Goal: Task Accomplishment & Management: Manage account settings

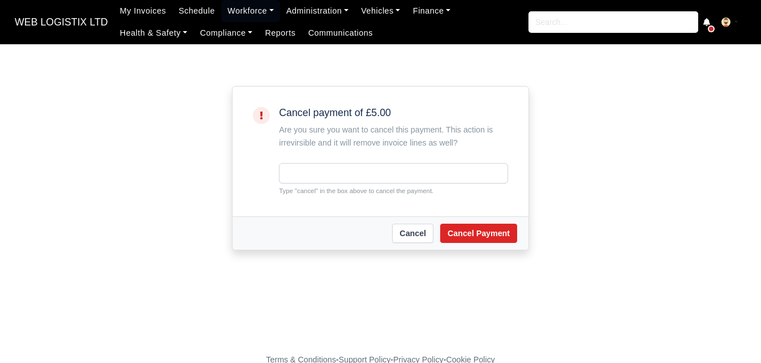
drag, startPoint x: 0, startPoint y: 0, endPoint x: 303, endPoint y: 193, distance: 359.5
click at [303, 193] on small "Type "cancel" in the box above to cancel the payment." at bounding box center [393, 191] width 229 height 10
click at [303, 171] on input "text" at bounding box center [393, 173] width 229 height 20
paste input "cancel"
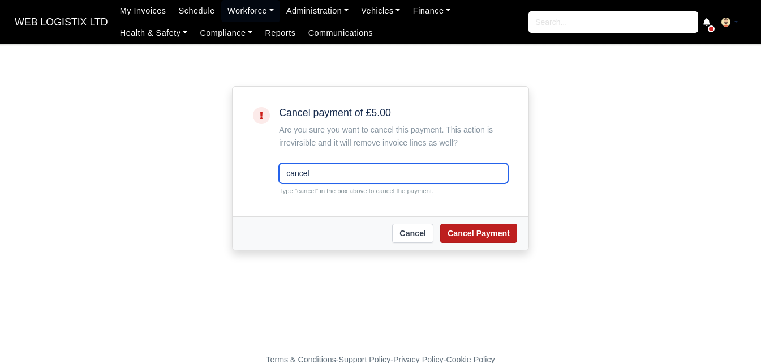
type input "cancel"
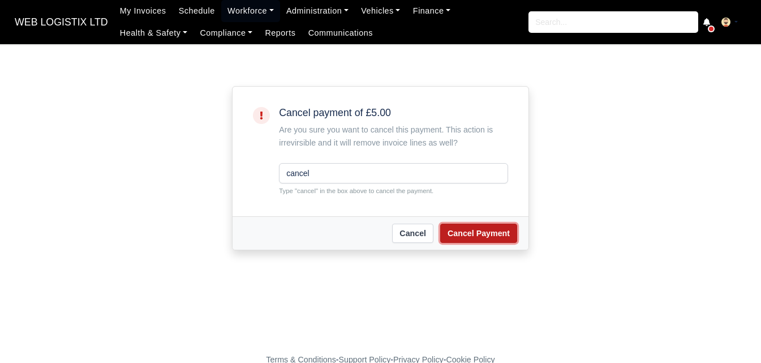
click at [514, 226] on button "Cancel Payment" at bounding box center [478, 233] width 77 height 19
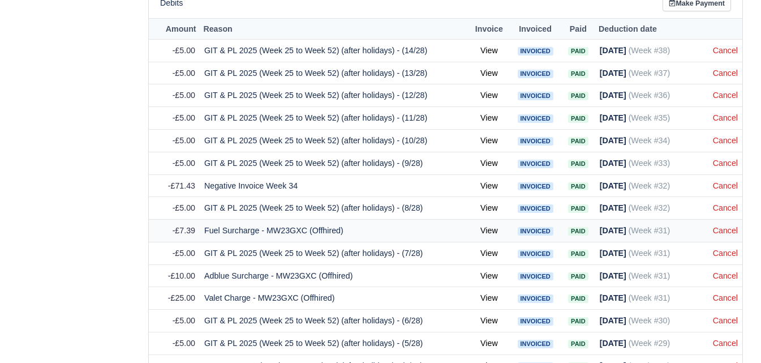
scroll to position [660, 0]
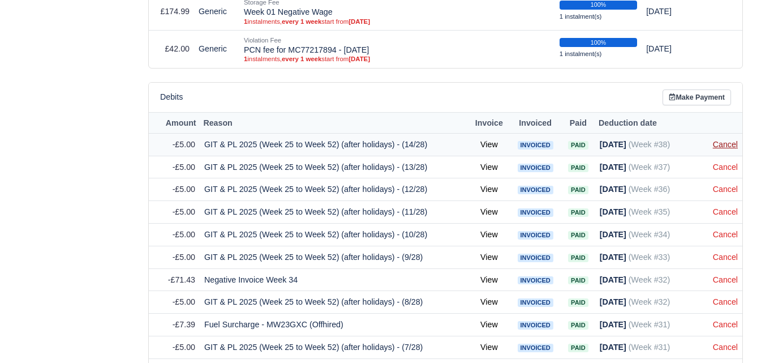
click at [724, 149] on link "Cancel" at bounding box center [725, 144] width 25 height 9
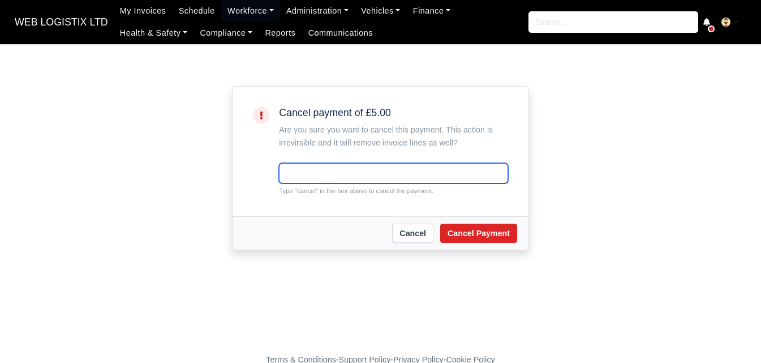
click at [307, 177] on input "text" at bounding box center [393, 173] width 229 height 20
paste input "cancel"
type input "cancel"
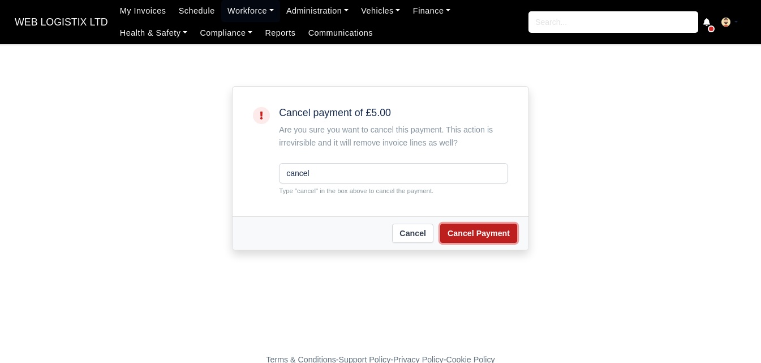
click at [478, 231] on button "Cancel Payment" at bounding box center [478, 233] width 77 height 19
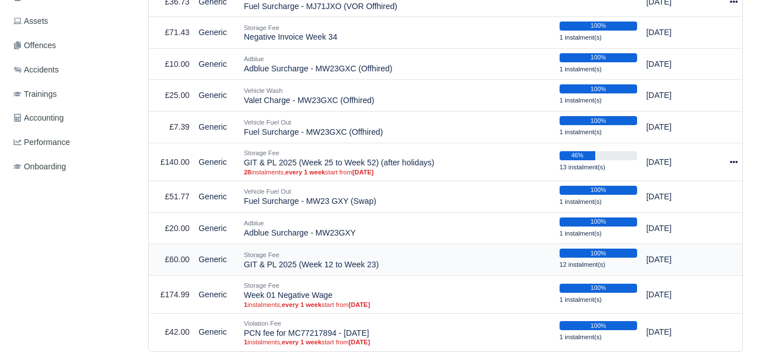
scroll to position [754, 0]
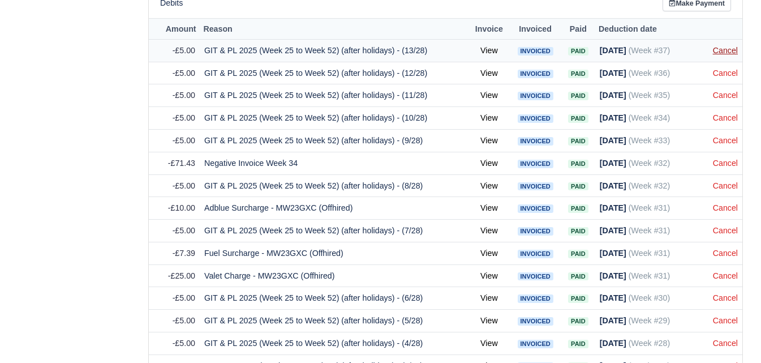
click at [737, 50] on link "Cancel" at bounding box center [725, 50] width 25 height 9
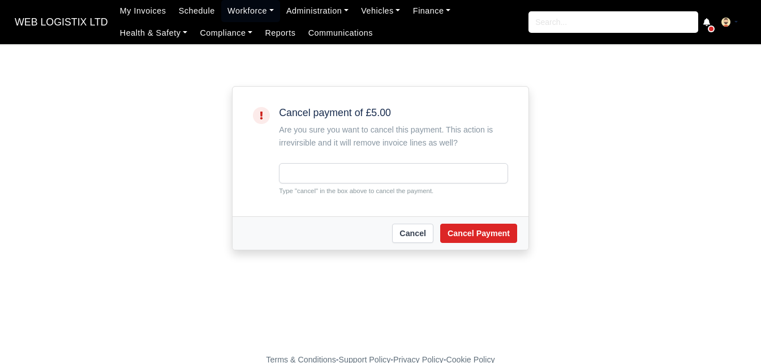
click at [391, 184] on div "Type "cancel" in the box above to cancel the payment." at bounding box center [393, 179] width 229 height 33
click at [391, 177] on input "text" at bounding box center [393, 173] width 229 height 20
paste input "cancel"
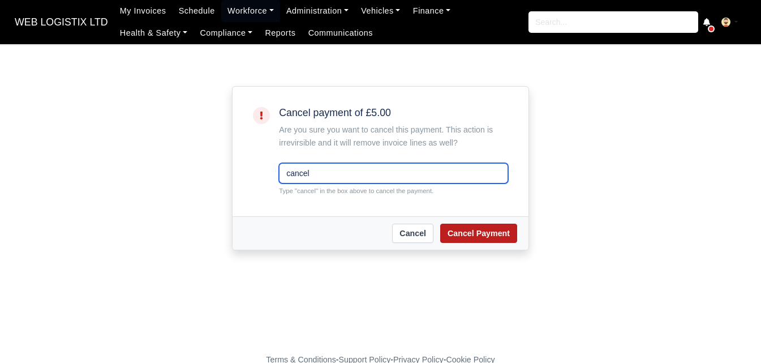
type input "cancel"
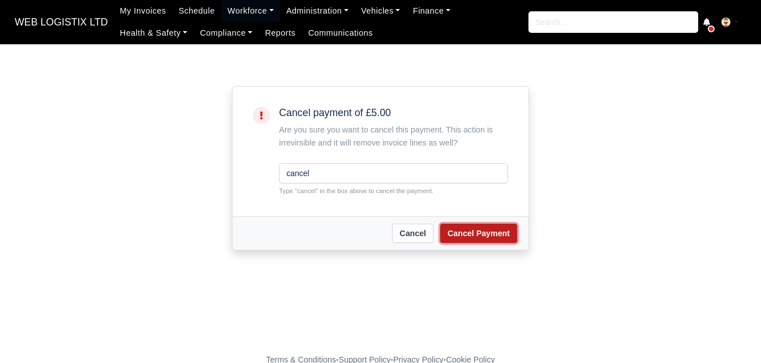
click at [453, 235] on button "Cancel Payment" at bounding box center [478, 233] width 77 height 19
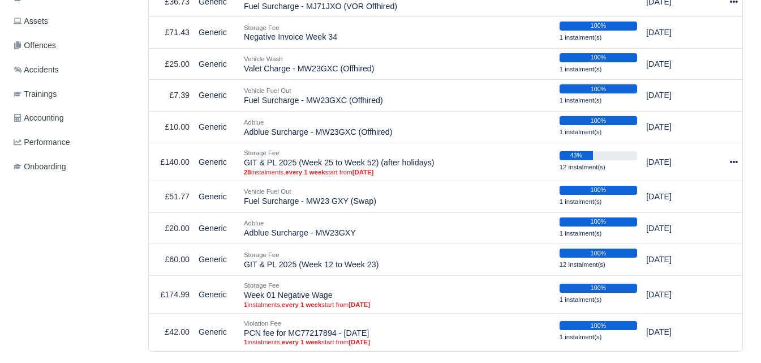
scroll to position [566, 0]
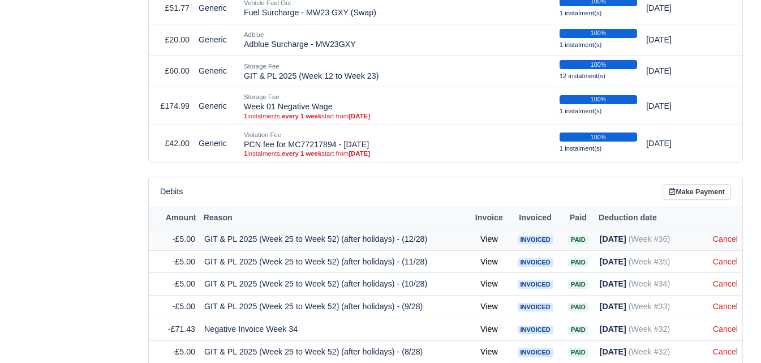
click at [726, 250] on td "Cancel" at bounding box center [726, 239] width 34 height 23
click at [725, 247] on td "Cancel" at bounding box center [726, 239] width 34 height 23
click at [726, 236] on link "Cancel" at bounding box center [725, 238] width 25 height 9
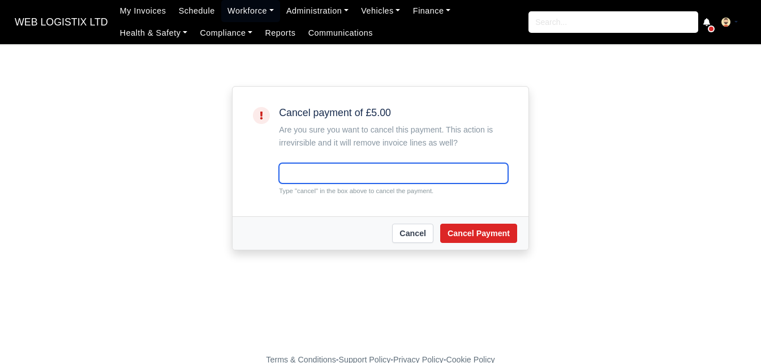
click at [301, 168] on input "text" at bounding box center [393, 173] width 229 height 20
paste input "cancel"
type input "cancel"
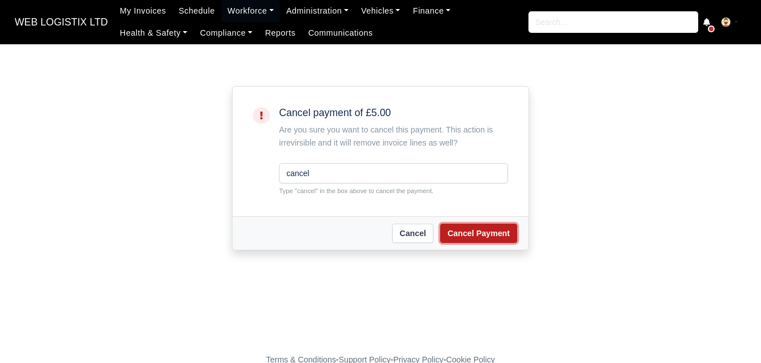
click at [457, 234] on button "Cancel Payment" at bounding box center [478, 233] width 77 height 19
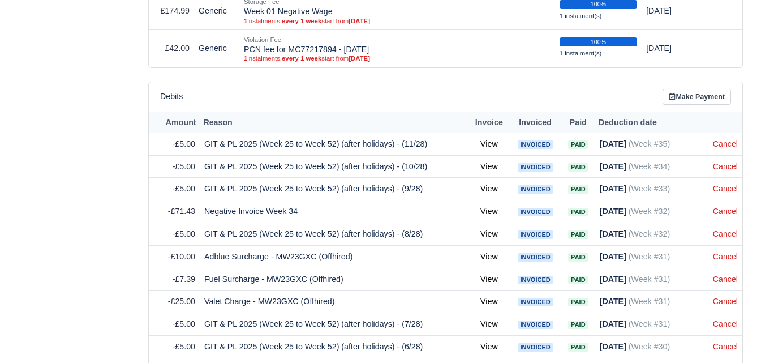
scroll to position [660, 0]
click at [724, 149] on link "Cancel" at bounding box center [725, 144] width 25 height 9
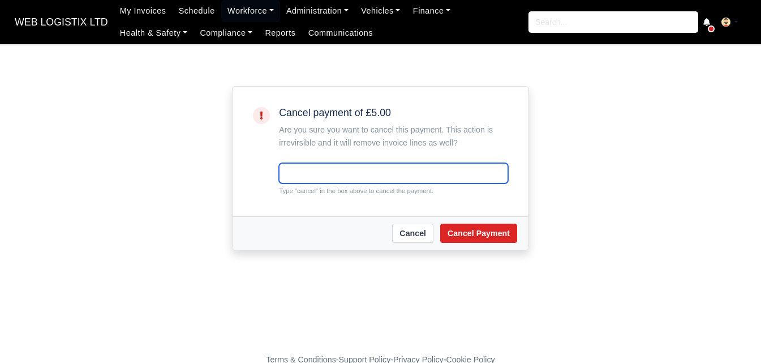
click at [465, 176] on input "text" at bounding box center [393, 173] width 229 height 20
paste input "cancel"
type input "cancel"
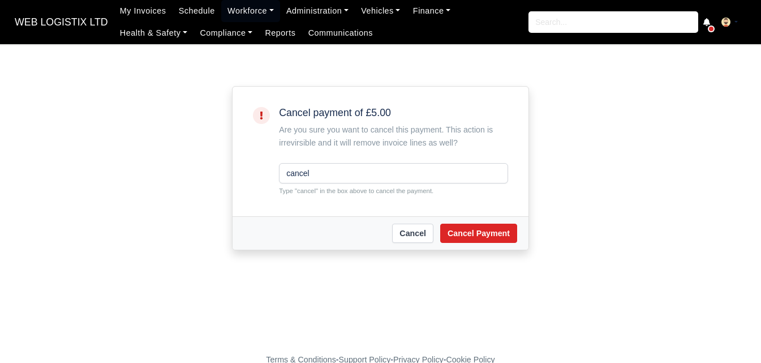
click at [492, 218] on div "Cancel Cancel Payment" at bounding box center [381, 232] width 296 height 33
click at [489, 230] on button "Cancel Payment" at bounding box center [478, 233] width 77 height 19
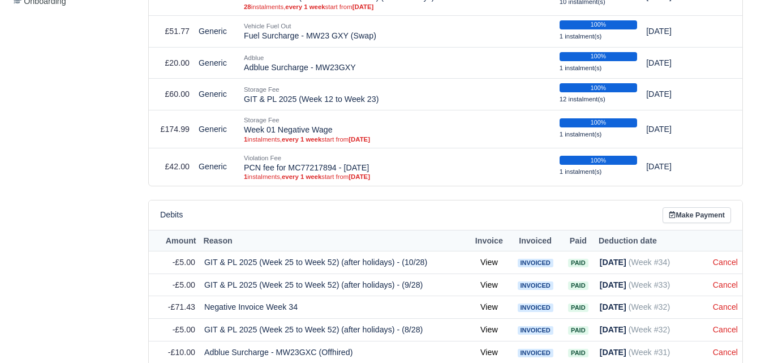
scroll to position [566, 0]
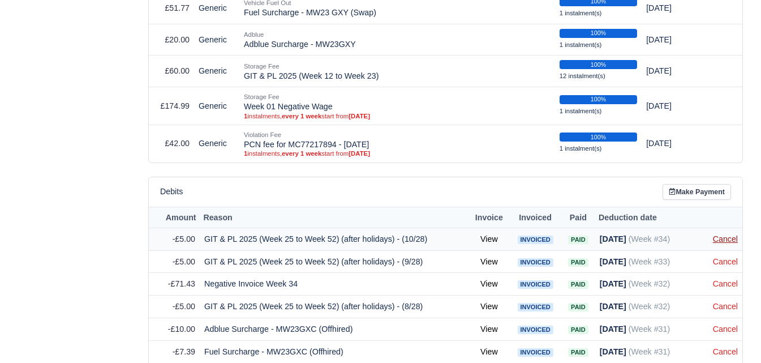
click at [716, 237] on link "Cancel" at bounding box center [725, 238] width 25 height 9
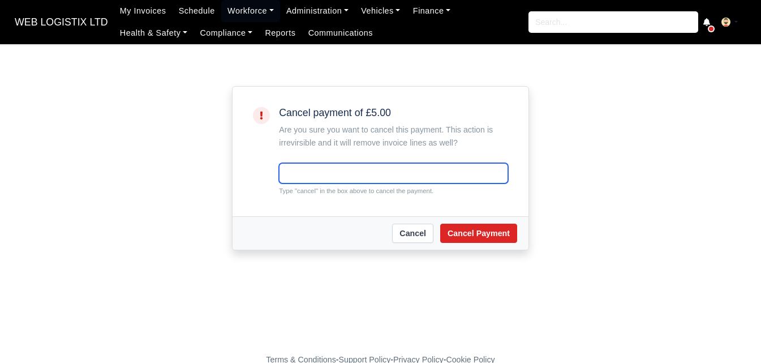
click at [429, 177] on input "text" at bounding box center [393, 173] width 229 height 20
paste input "cancel"
type input "cancel"
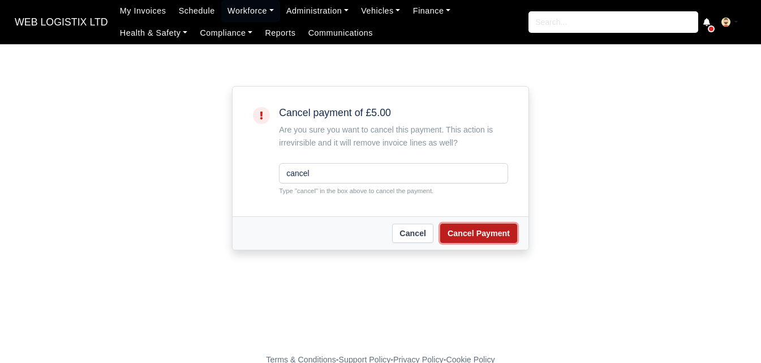
click at [471, 241] on button "Cancel Payment" at bounding box center [478, 233] width 77 height 19
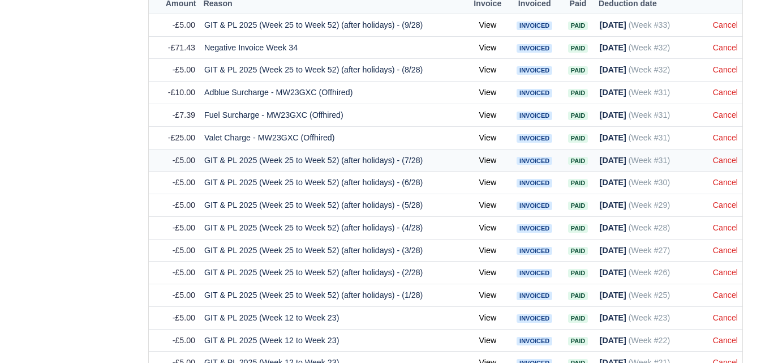
scroll to position [754, 0]
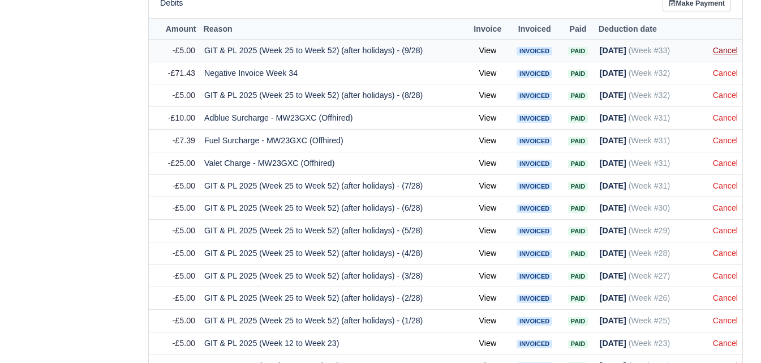
click at [725, 55] on link "Cancel" at bounding box center [725, 50] width 25 height 9
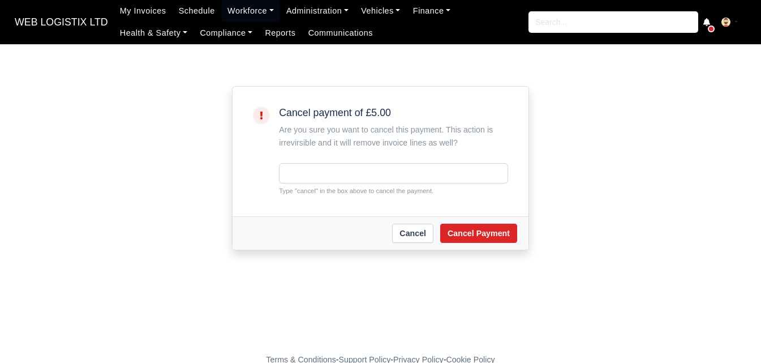
click at [290, 170] on input "text" at bounding box center [393, 173] width 229 height 20
type input "cancel"
click at [456, 239] on button "Cancel Payment" at bounding box center [478, 233] width 77 height 19
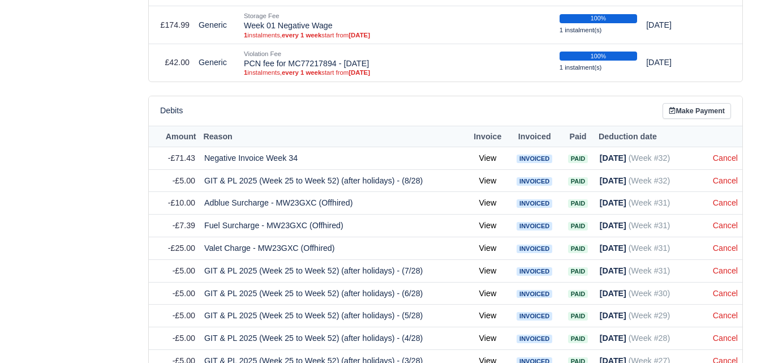
scroll to position [660, 0]
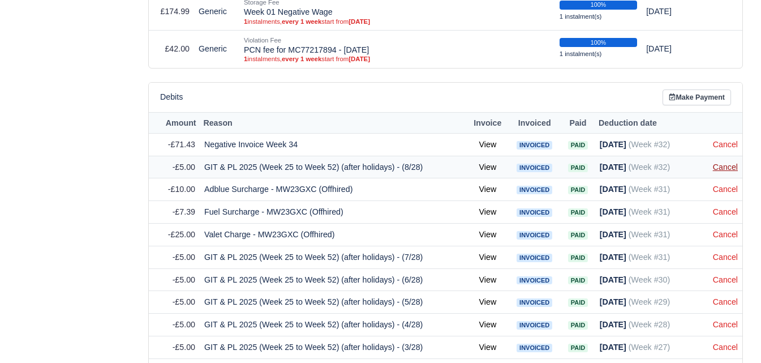
click at [726, 171] on link "Cancel" at bounding box center [725, 166] width 25 height 9
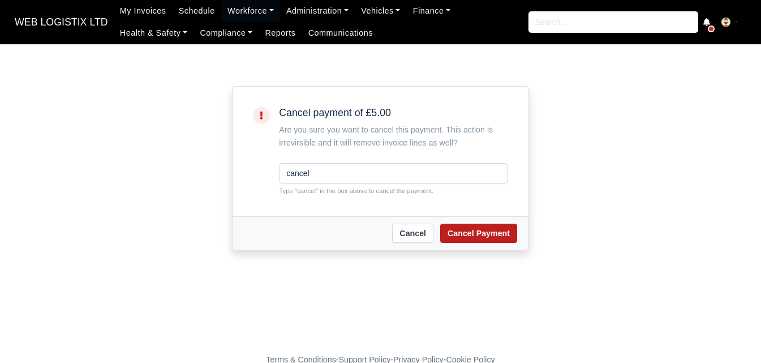
type input "cancel"
click at [508, 233] on button "Cancel Payment" at bounding box center [478, 233] width 77 height 19
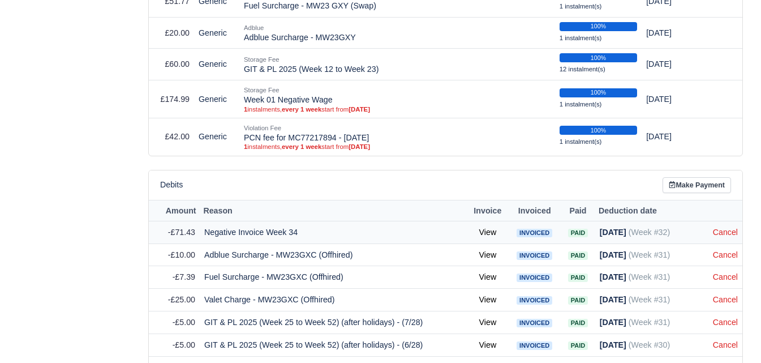
scroll to position [660, 0]
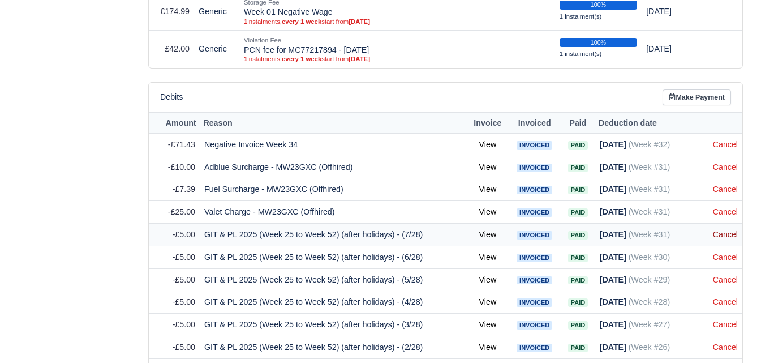
click at [726, 238] on link "Cancel" at bounding box center [725, 234] width 25 height 9
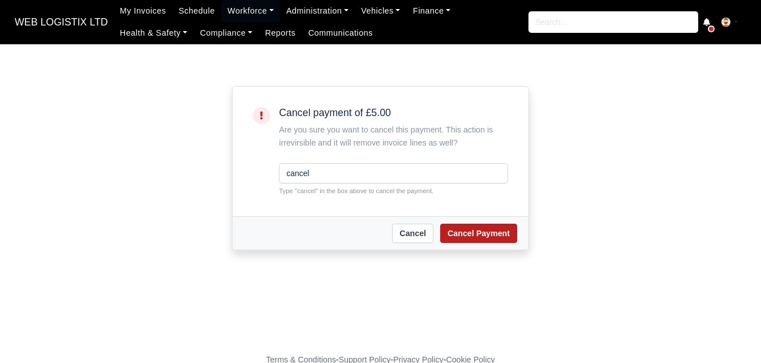
type input "cancel"
click at [503, 241] on button "Cancel Payment" at bounding box center [478, 233] width 77 height 19
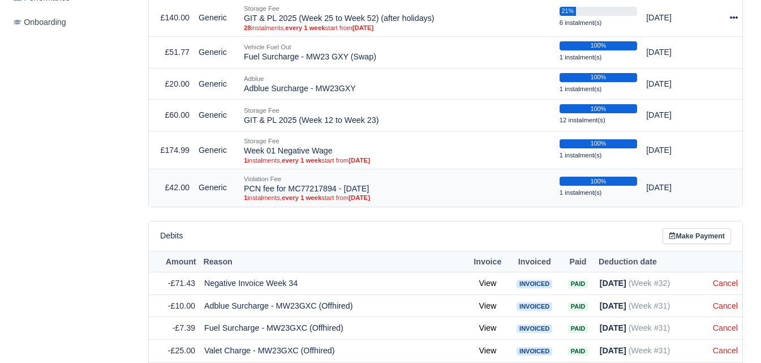
scroll to position [660, 0]
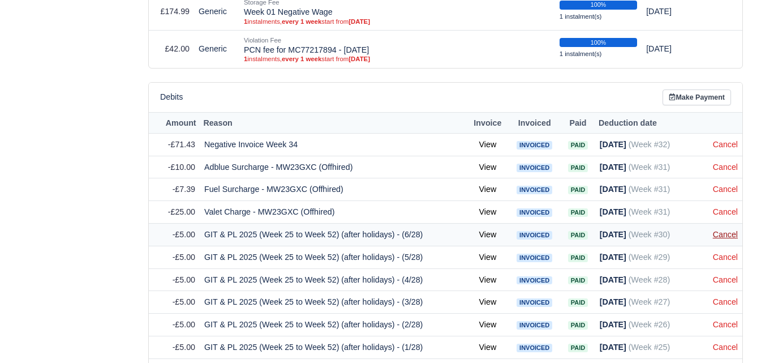
click at [715, 235] on link "Cancel" at bounding box center [725, 234] width 25 height 9
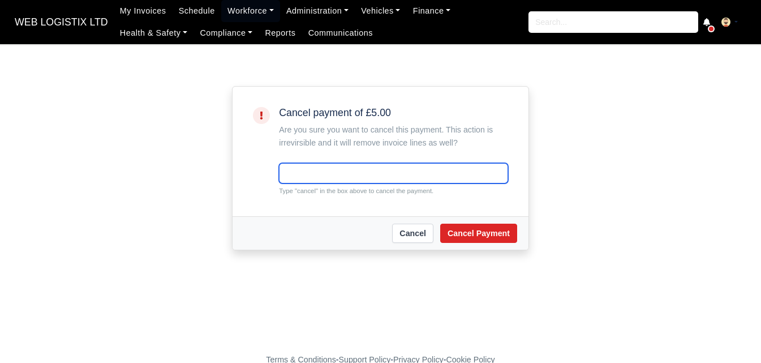
click at [419, 172] on input "text" at bounding box center [393, 173] width 229 height 20
paste input "cancel"
type input "cancel"
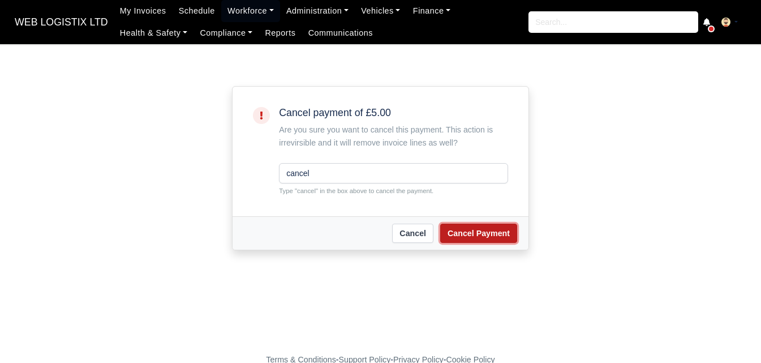
click at [492, 239] on button "Cancel Payment" at bounding box center [478, 233] width 77 height 19
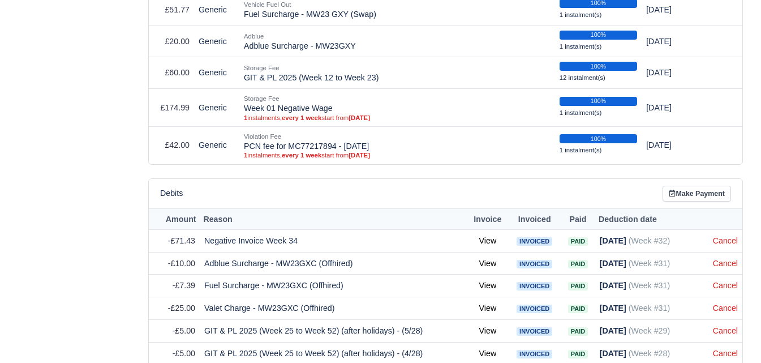
scroll to position [660, 0]
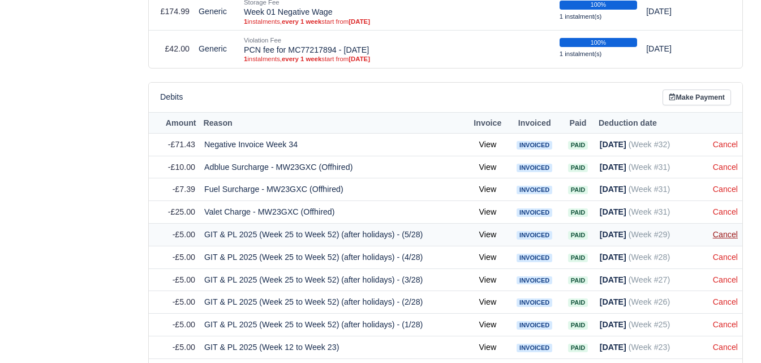
click at [730, 235] on link "Cancel" at bounding box center [725, 234] width 25 height 9
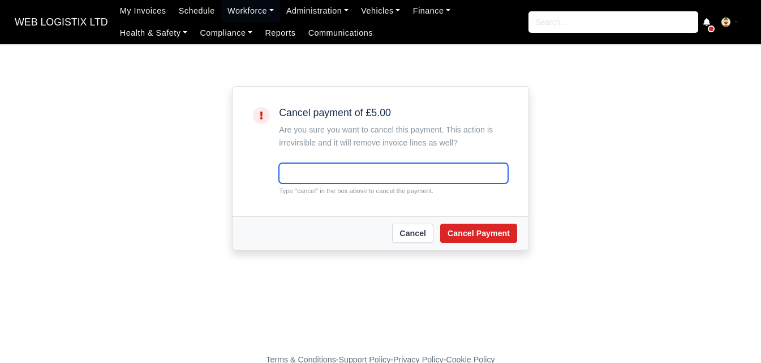
click at [364, 170] on input "text" at bounding box center [393, 173] width 229 height 20
paste input "cancel"
type input "cancel"
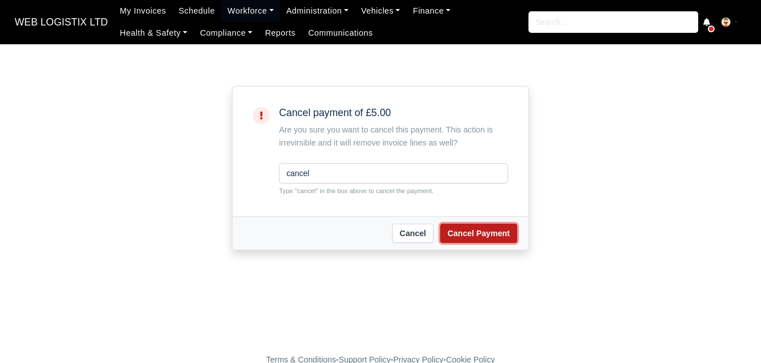
click at [462, 240] on button "Cancel Payment" at bounding box center [478, 233] width 77 height 19
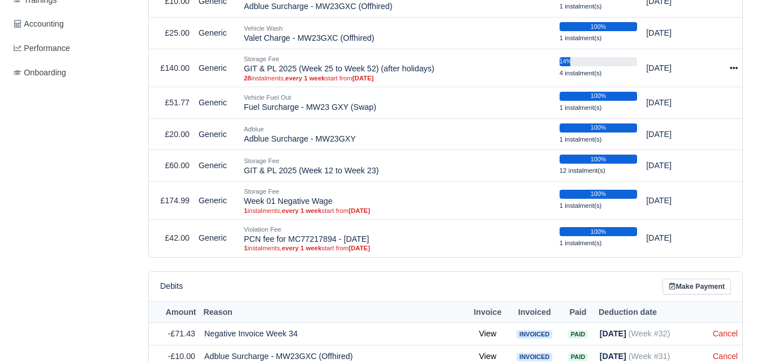
scroll to position [754, 0]
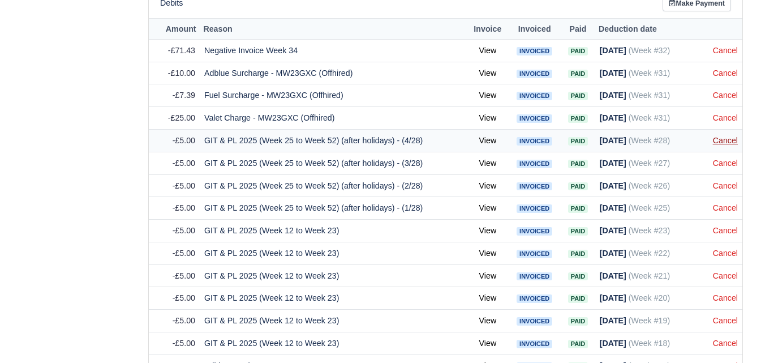
click at [736, 145] on link "Cancel" at bounding box center [725, 140] width 25 height 9
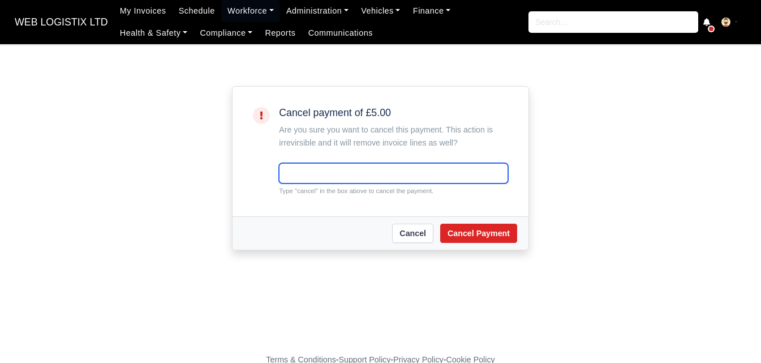
click at [457, 164] on input "text" at bounding box center [393, 173] width 229 height 20
paste input "cancel"
type input "cancel"
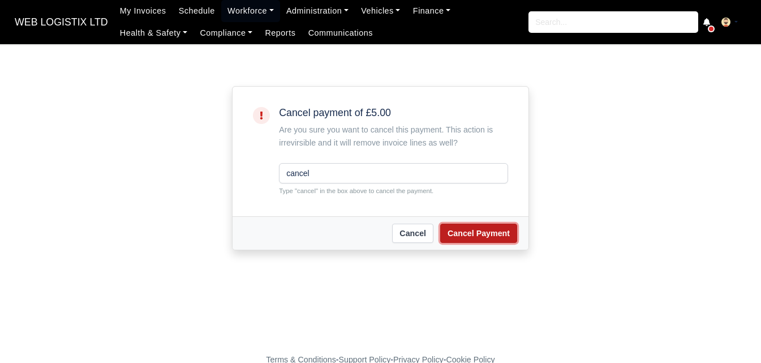
click at [465, 239] on button "Cancel Payment" at bounding box center [478, 233] width 77 height 19
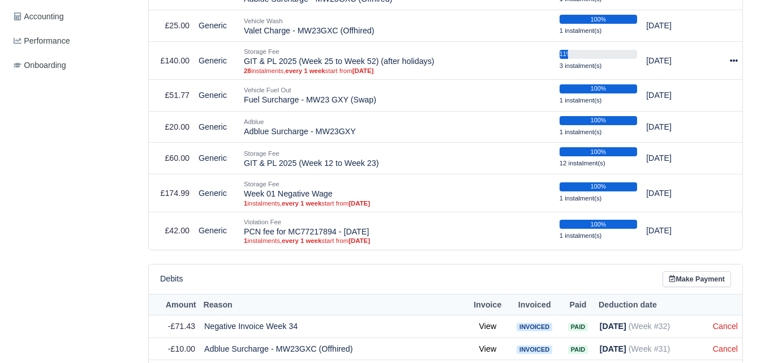
scroll to position [754, 0]
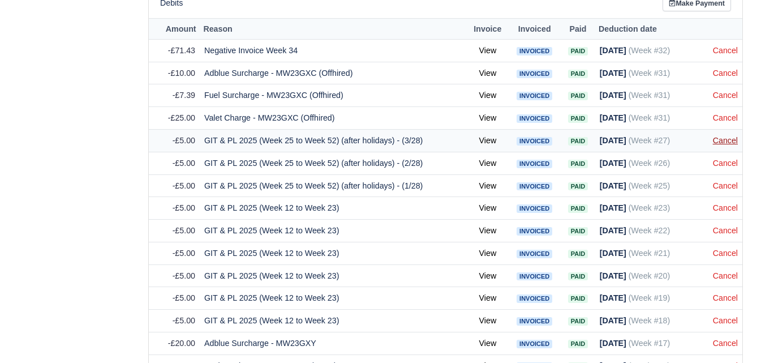
click at [720, 143] on link "Cancel" at bounding box center [725, 140] width 25 height 9
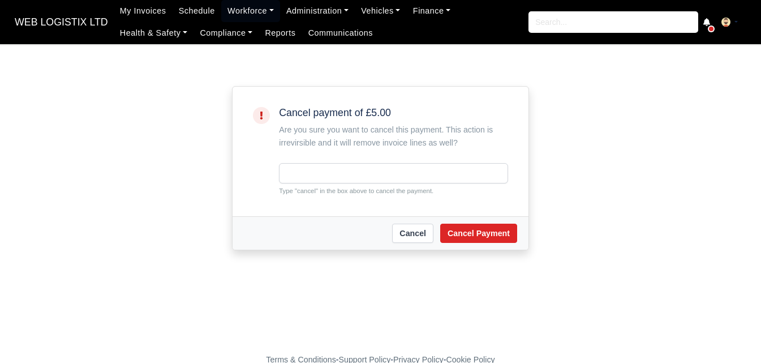
type input "cancel"
click at [507, 233] on button "Cancel Payment" at bounding box center [478, 233] width 77 height 19
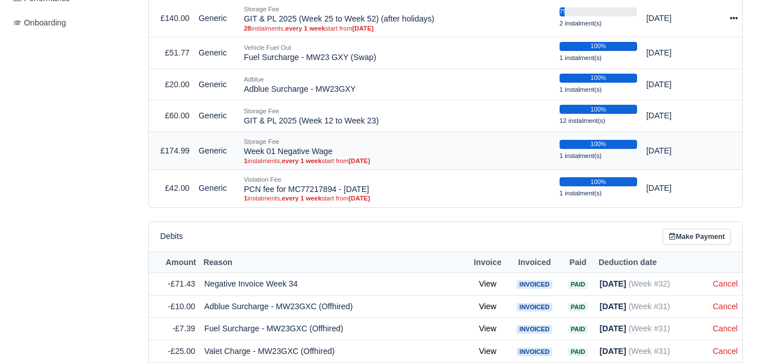
scroll to position [660, 0]
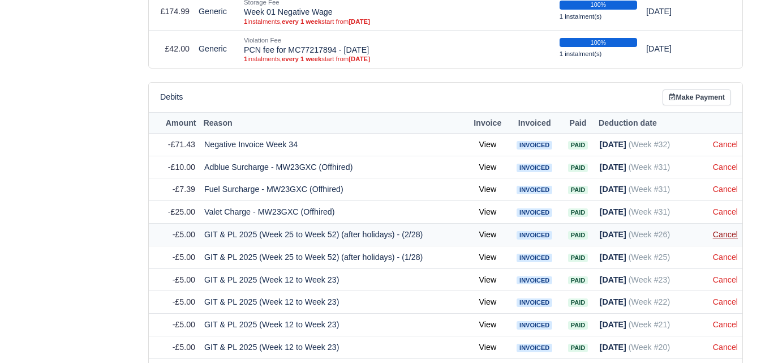
click at [732, 233] on link "Cancel" at bounding box center [725, 234] width 25 height 9
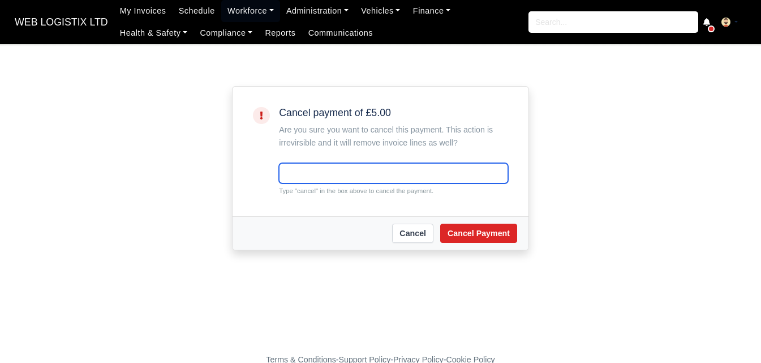
click at [497, 165] on input "text" at bounding box center [393, 173] width 229 height 20
paste input "cancel"
type input "cancel"
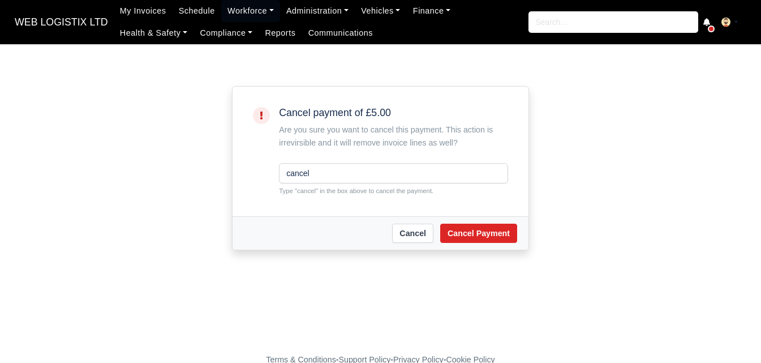
click at [485, 214] on div "Cancel payment of £5.00 Are you sure you want to cancel this payment. This acti…" at bounding box center [381, 152] width 296 height 130
click at [479, 228] on button "Cancel Payment" at bounding box center [478, 233] width 77 height 19
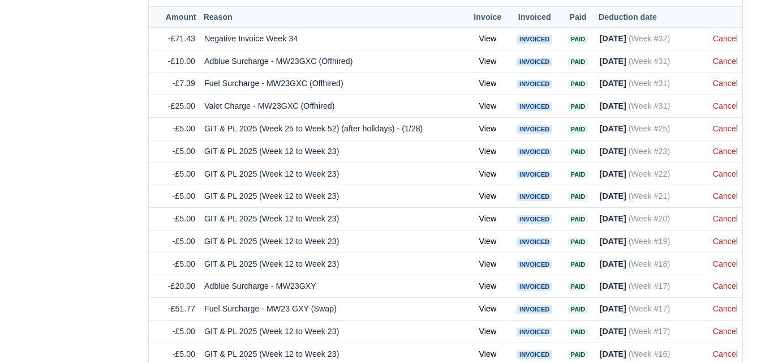
scroll to position [672, 0]
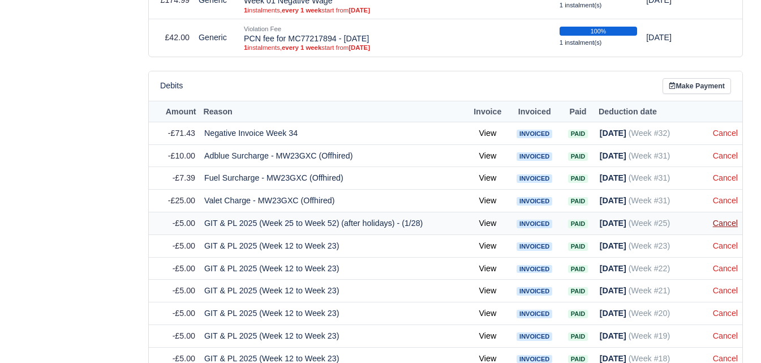
click at [732, 223] on link "Cancel" at bounding box center [725, 222] width 25 height 9
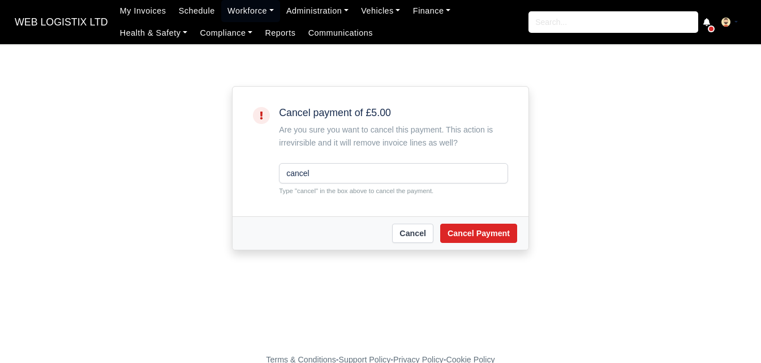
type input "cancel"
click at [474, 247] on div "[PERSON_NAME] Payment" at bounding box center [381, 232] width 296 height 33
click at [481, 230] on button "Cancel Payment" at bounding box center [478, 233] width 77 height 19
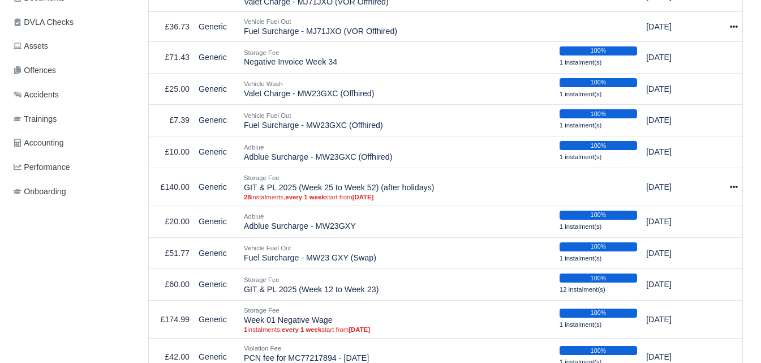
scroll to position [377, 0]
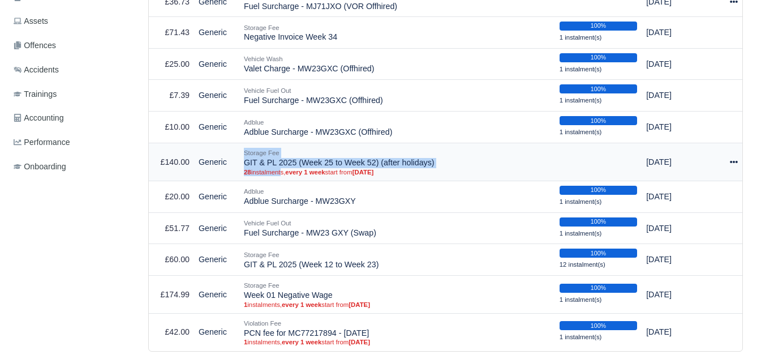
drag, startPoint x: 239, startPoint y: 162, endPoint x: 280, endPoint y: 169, distance: 42.0
click at [280, 169] on tr "£140.00 Generic Storage Fee GIT & PL 2025 (Week 25 to Week 52) (after holidays)…" at bounding box center [446, 162] width 594 height 38
click at [276, 166] on td "Storage Fee GIT & PL 2025 (Week 25 to Week 52) (after holidays) 28 instalments,…" at bounding box center [397, 162] width 316 height 38
drag, startPoint x: 243, startPoint y: 164, endPoint x: 435, endPoint y: 169, distance: 192.5
click at [435, 169] on td "Storage Fee GIT & PL 2025 (Week 25 to Week 52) (after holidays) 28 instalments,…" at bounding box center [397, 162] width 316 height 38
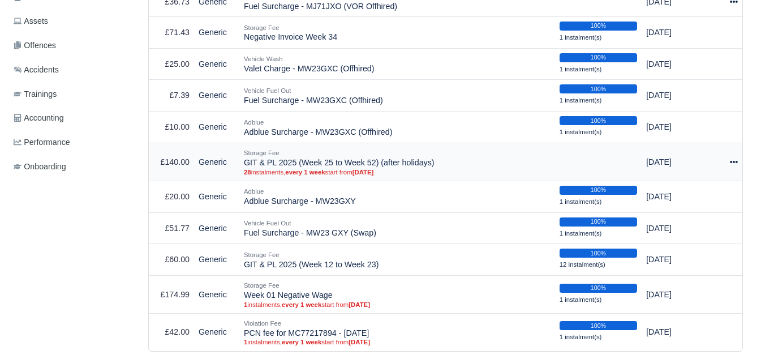
click at [425, 163] on td "Storage Fee GIT & PL 2025 (Week 25 to Week 52) (after holidays) 28 instalments,…" at bounding box center [397, 162] width 316 height 38
drag, startPoint x: 244, startPoint y: 165, endPoint x: 434, endPoint y: 165, distance: 190.2
click at [434, 165] on td "Storage Fee GIT & PL 2025 (Week 25 to Week 52) (after holidays) 28 instalments,…" at bounding box center [397, 162] width 316 height 38
copy td "GIT & PL 2025 (Week 25 to Week 52) (after holidays)"
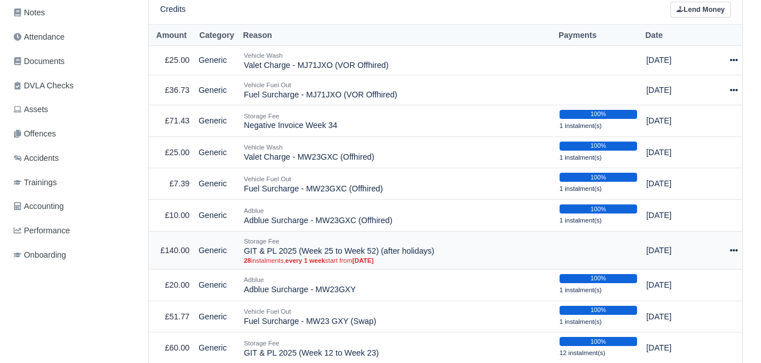
scroll to position [188, 0]
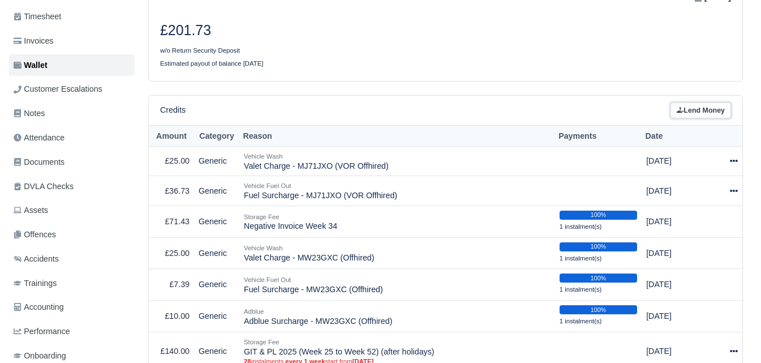
click at [686, 114] on link "Lend Money" at bounding box center [701, 110] width 61 height 16
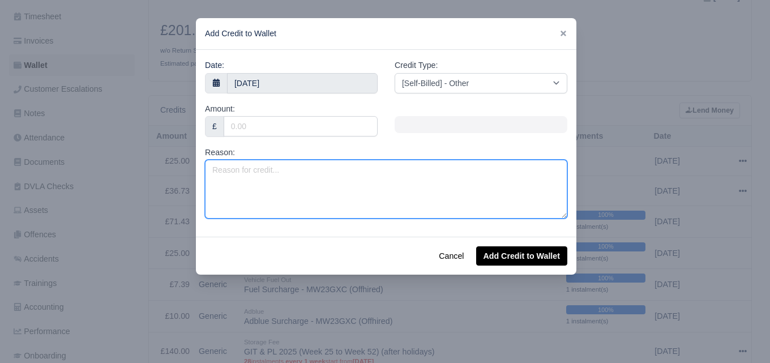
click at [350, 178] on textarea "Reason:" at bounding box center [386, 189] width 362 height 59
paste textarea "GIT & PL 2025 (Week 25 to Week 52) (after holidays)"
click at [338, 173] on textarea "GIT & PL 2025 (Week 25 to Week 52) (after holidays)" at bounding box center [386, 189] width 362 height 59
type textarea "GIT & PL 2025 (Week 25 to Week 32) (after holidays)"
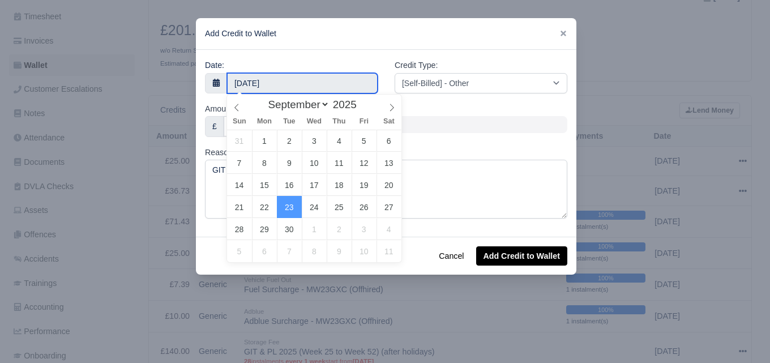
click at [278, 85] on input "23 September 2025" at bounding box center [302, 83] width 151 height 20
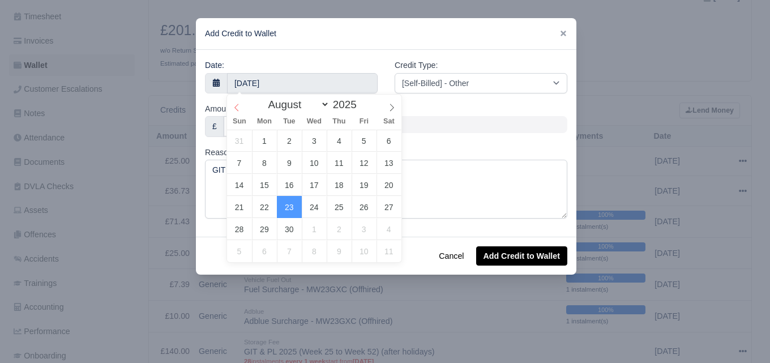
click at [237, 111] on icon at bounding box center [237, 108] width 8 height 8
select select "6"
click at [237, 111] on icon at bounding box center [237, 108] width 8 height 8
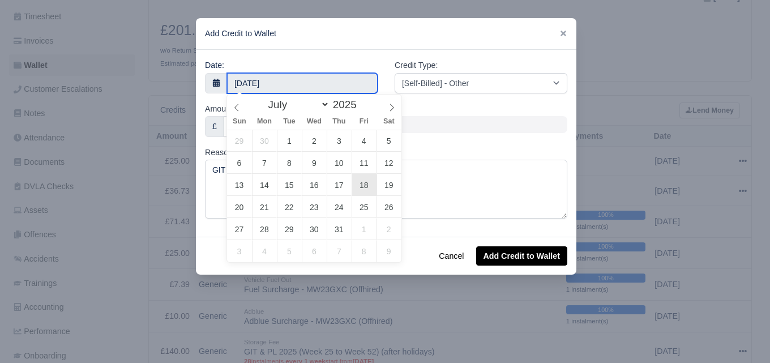
type input "18 July 2025"
click at [323, 89] on input "18 July 2025" at bounding box center [302, 83] width 151 height 20
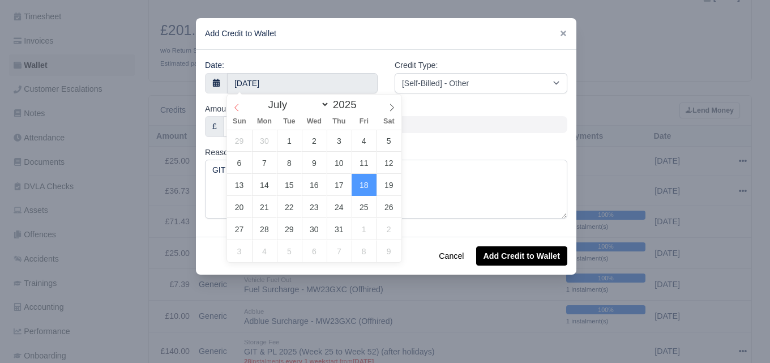
select select "5"
click at [243, 108] on span at bounding box center [236, 104] width 19 height 19
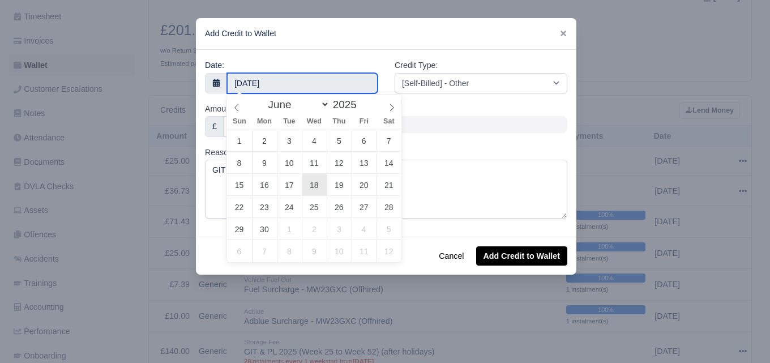
type input "18 June 2025"
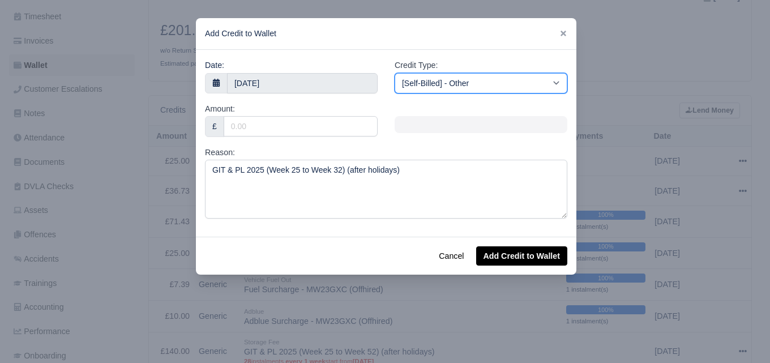
click at [465, 87] on select "[Self-Billed] - Other [Self-Billed] - Negative Invoice [Self-Billed] - Keychain…" at bounding box center [480, 83] width 173 height 20
select select "storage_fee"
click at [394, 73] on select "[Self-Billed] - Other [Self-Billed] - Negative Invoice [Self-Billed] - Keychain…" at bounding box center [480, 83] width 173 height 20
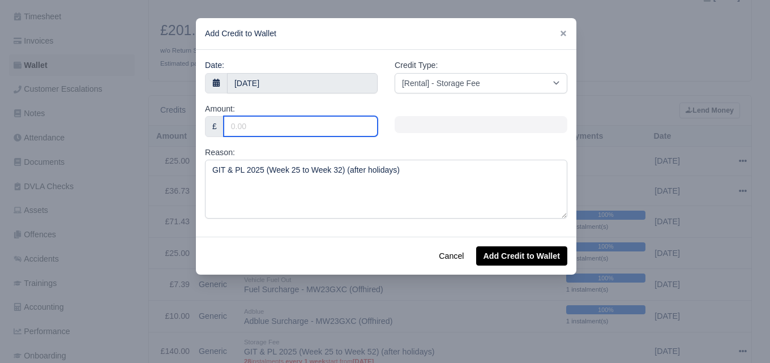
click at [320, 123] on input "Amount:" at bounding box center [301, 126] width 154 height 20
type input "40"
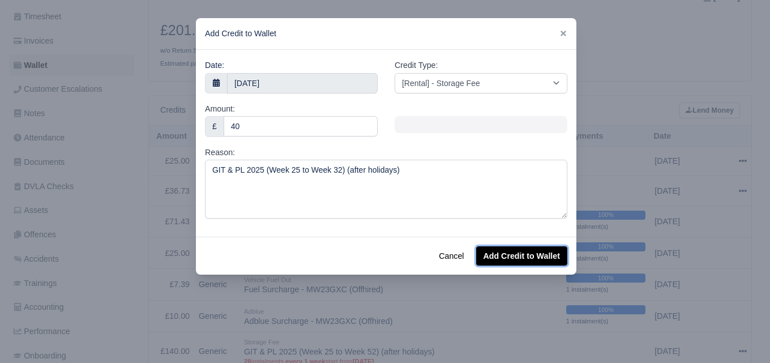
click at [538, 250] on button "Add Credit to Wallet" at bounding box center [521, 255] width 91 height 19
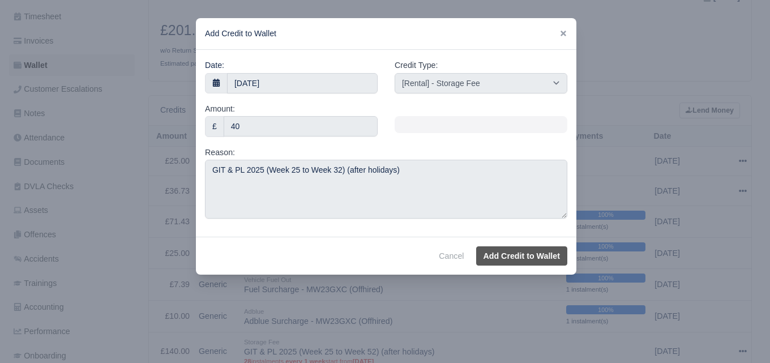
select select "other"
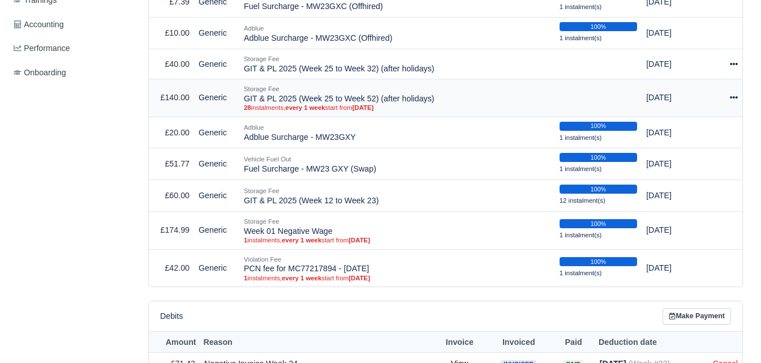
scroll to position [449, 0]
click at [736, 99] on icon at bounding box center [734, 98] width 8 height 2
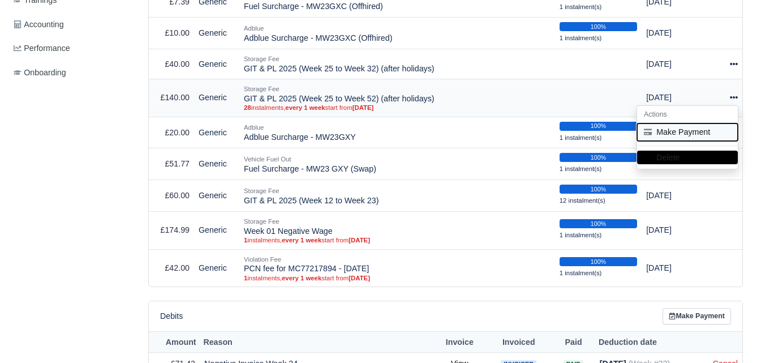
click at [708, 132] on button "Make Payment" at bounding box center [687, 132] width 101 height 18
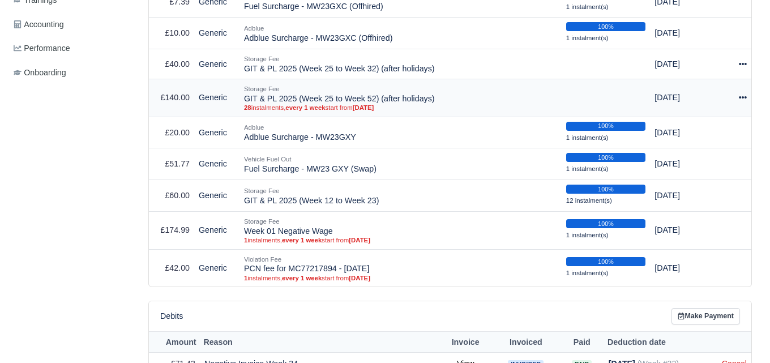
select select "5236"
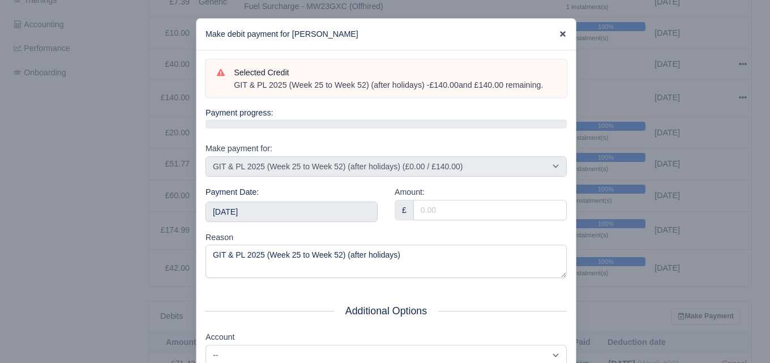
click at [559, 36] on icon at bounding box center [563, 34] width 8 height 8
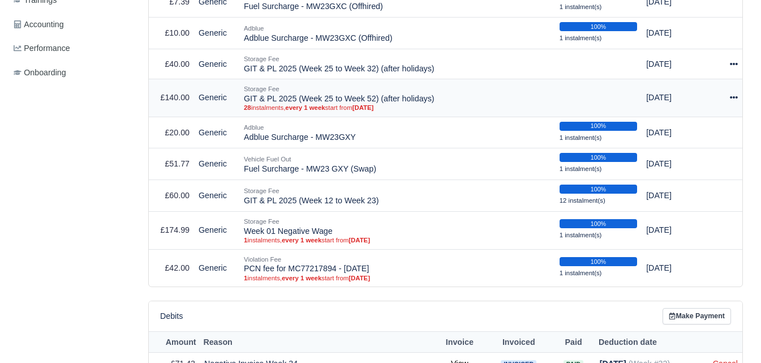
click at [735, 98] on icon at bounding box center [734, 97] width 8 height 8
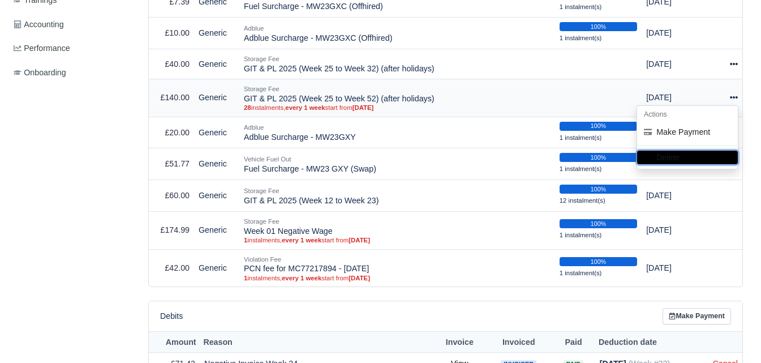
click at [674, 157] on button "Delete" at bounding box center [687, 158] width 101 height 14
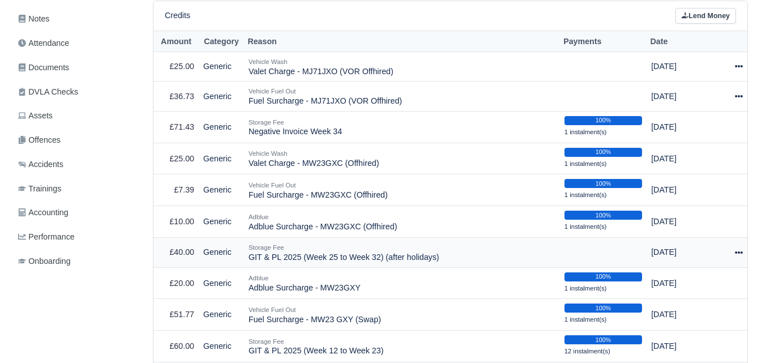
scroll to position [283, 0]
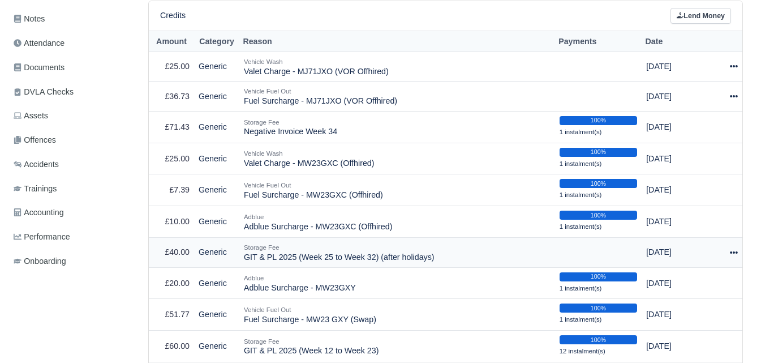
click at [736, 254] on icon at bounding box center [734, 252] width 8 height 2
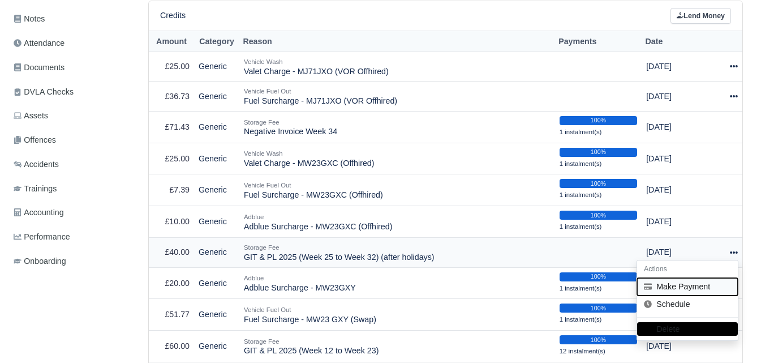
click at [686, 284] on button "Make Payment" at bounding box center [687, 287] width 101 height 18
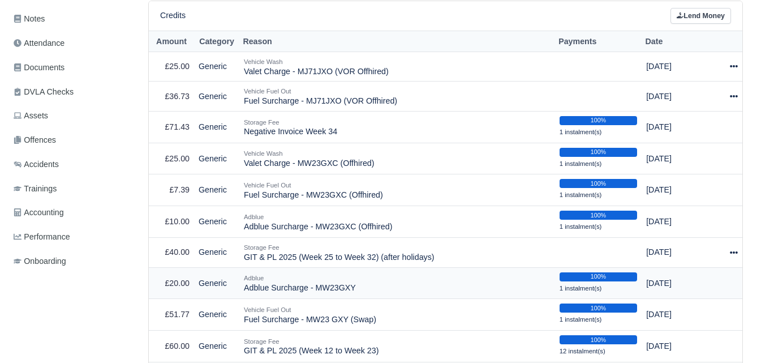
select select "7053"
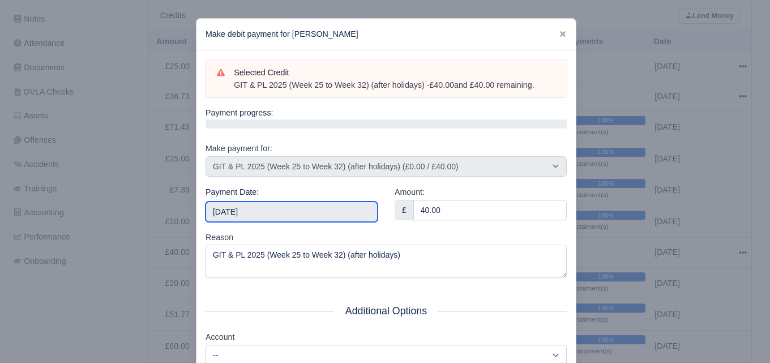
click at [273, 209] on input "2025-09-27" at bounding box center [291, 211] width 172 height 20
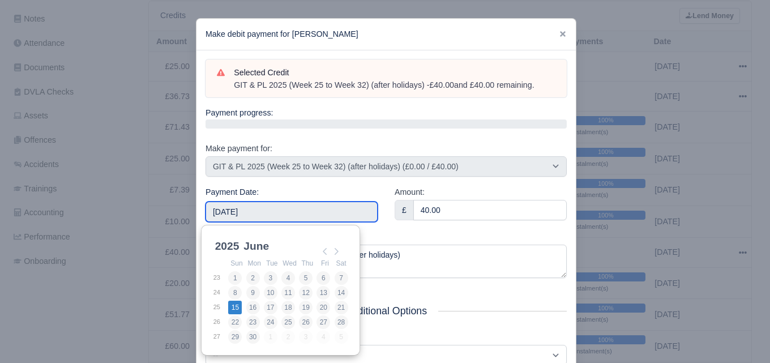
type input "2025-06-15"
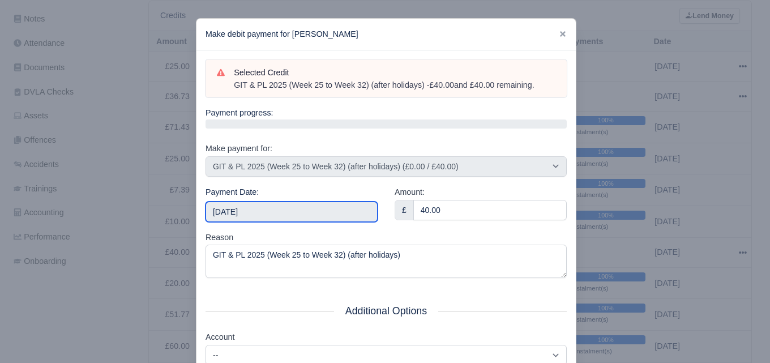
click at [354, 215] on input "2025-06-15" at bounding box center [291, 211] width 172 height 20
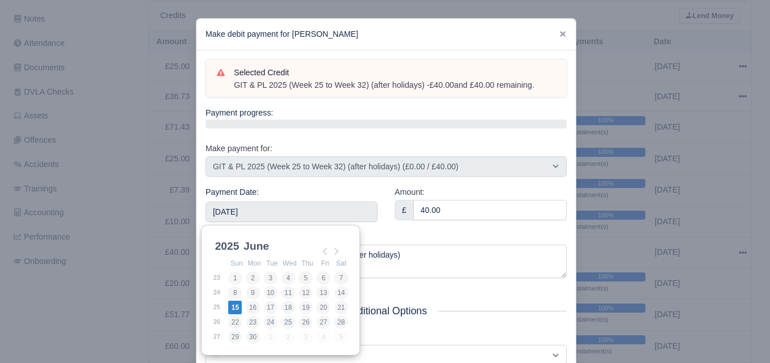
click at [413, 235] on div "Reason GIT & PL 2025 (Week 25 to Week 32) (after holidays)" at bounding box center [385, 255] width 361 height 48
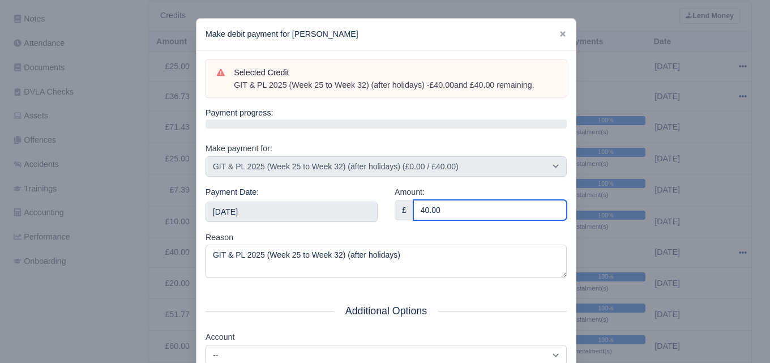
click at [477, 213] on input "40.00" at bounding box center [489, 210] width 153 height 20
click at [477, 213] on input "5" at bounding box center [489, 210] width 153 height 20
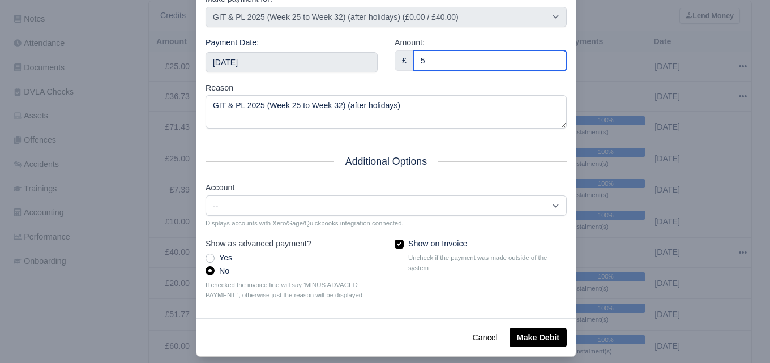
scroll to position [162, 0]
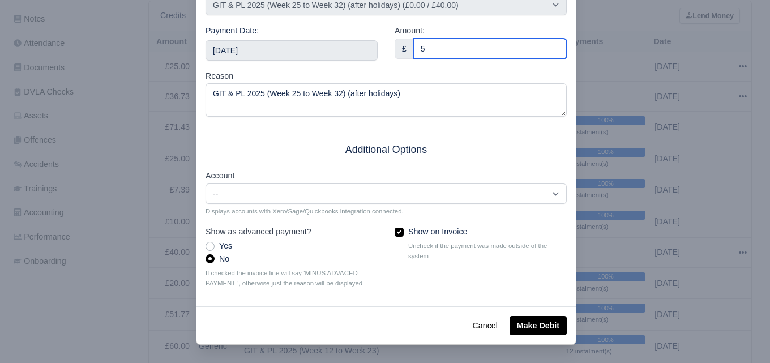
type input "5"
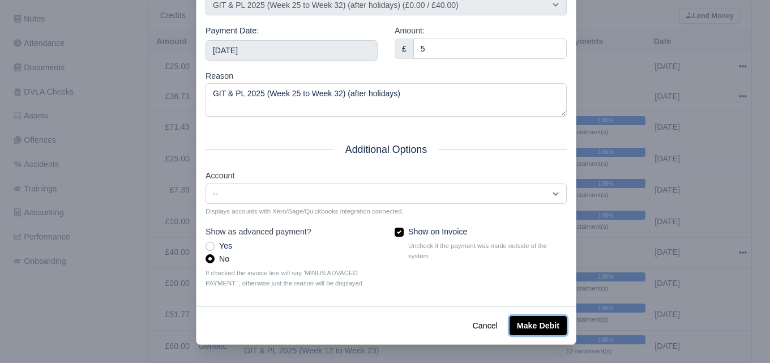
click at [525, 323] on button "Make Debit" at bounding box center [537, 325] width 57 height 19
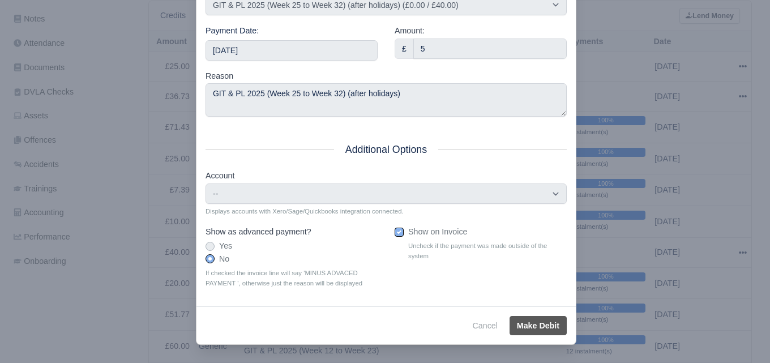
scroll to position [193, 0]
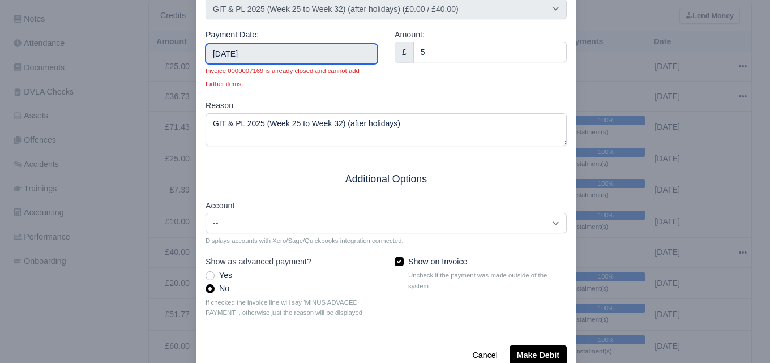
click at [325, 57] on input "2025-06-15" at bounding box center [291, 54] width 172 height 20
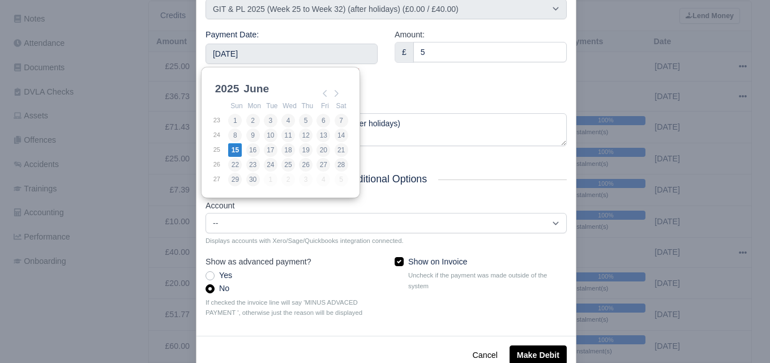
click at [403, 92] on div "Amount: £ 5" at bounding box center [480, 63] width 189 height 71
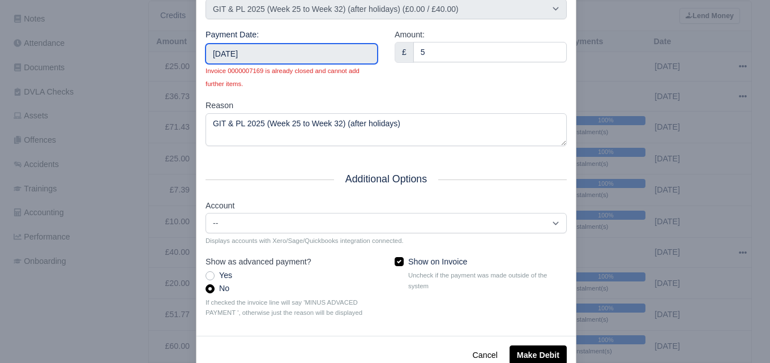
click at [286, 53] on input "2025-06-15" at bounding box center [291, 54] width 172 height 20
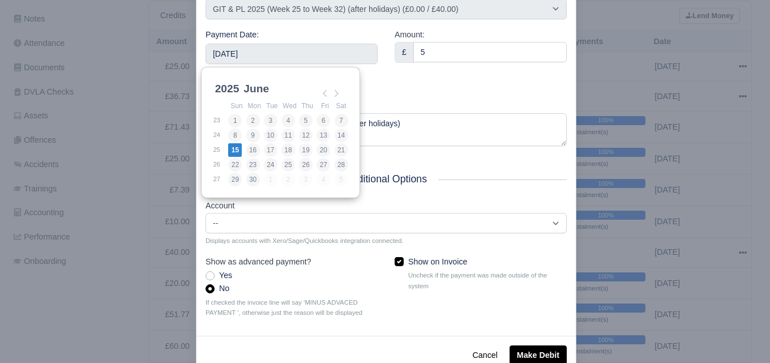
click at [432, 88] on div "Amount: £ 5" at bounding box center [480, 63] width 189 height 71
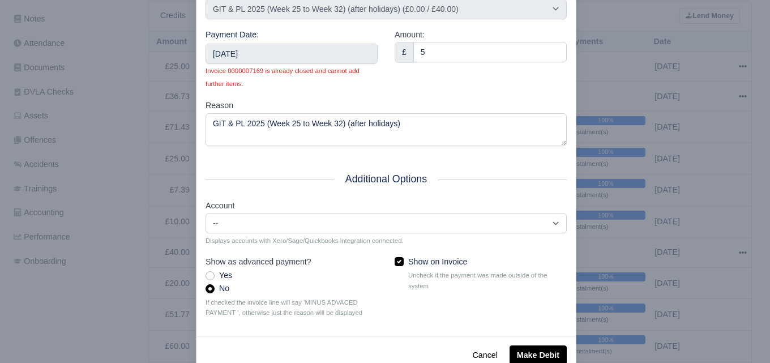
scroll to position [224, 0]
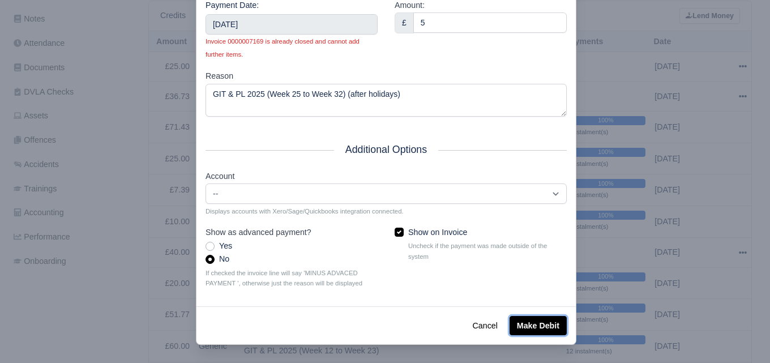
click at [529, 327] on button "Make Debit" at bounding box center [537, 325] width 57 height 19
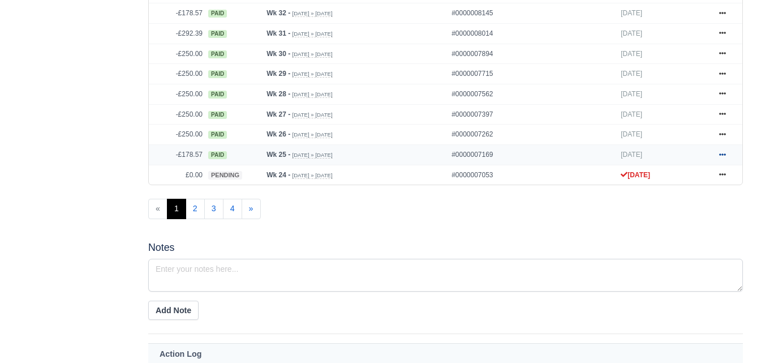
click at [728, 155] on link at bounding box center [722, 155] width 17 height 14
click at [719, 135] on icon at bounding box center [722, 134] width 7 height 2
click at [724, 111] on link at bounding box center [722, 115] width 17 height 14
click at [718, 95] on link at bounding box center [722, 94] width 17 height 14
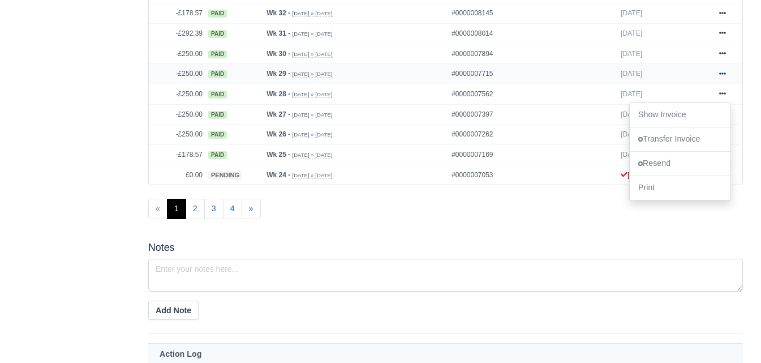
click at [720, 75] on icon at bounding box center [722, 73] width 7 height 2
click at [718, 55] on link at bounding box center [722, 54] width 17 height 14
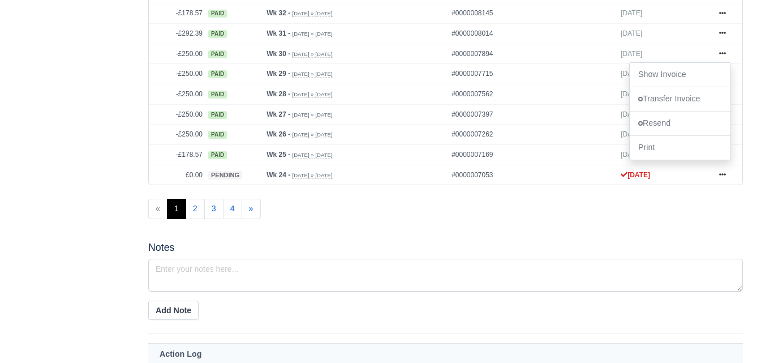
click at [332, 219] on ul "« 1 2 3 4 »" at bounding box center [445, 209] width 595 height 20
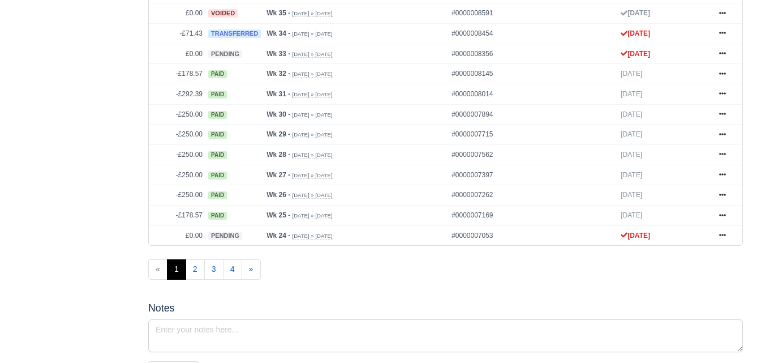
scroll to position [566, 0]
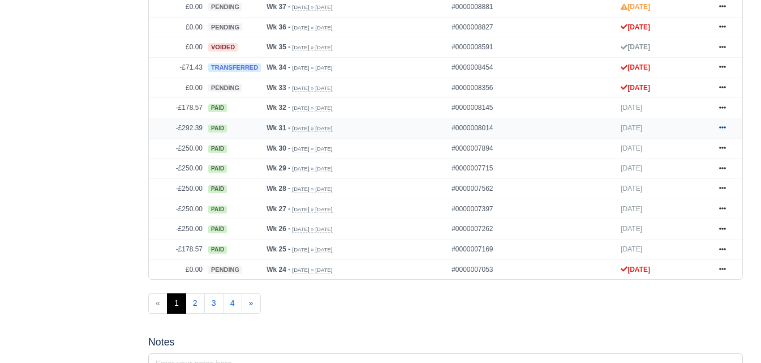
click at [719, 125] on link at bounding box center [722, 128] width 17 height 14
click at [718, 112] on link at bounding box center [722, 108] width 17 height 14
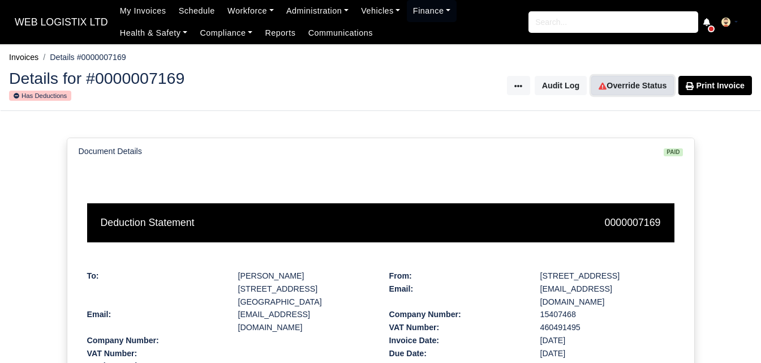
click at [636, 92] on link "Override Status" at bounding box center [632, 85] width 83 height 19
click at [641, 84] on link "Override Status" at bounding box center [632, 85] width 83 height 19
click at [611, 89] on link "Override Status" at bounding box center [632, 85] width 83 height 19
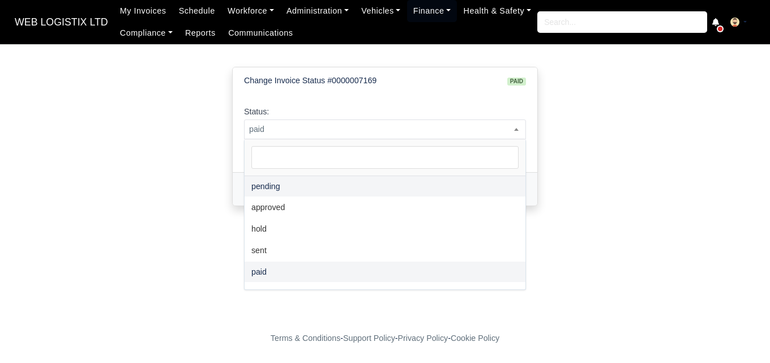
select select "pending"
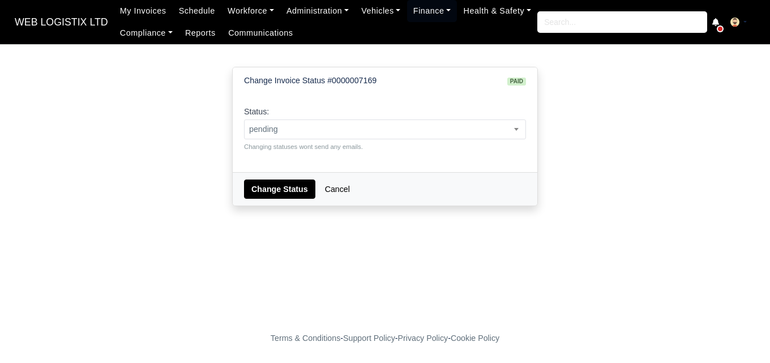
click at [286, 175] on div "Change Status Cancel" at bounding box center [385, 188] width 304 height 33
click at [285, 189] on button "Change Status" at bounding box center [279, 188] width 71 height 19
select select "pending"
click at [295, 186] on button "Change Status" at bounding box center [279, 188] width 71 height 19
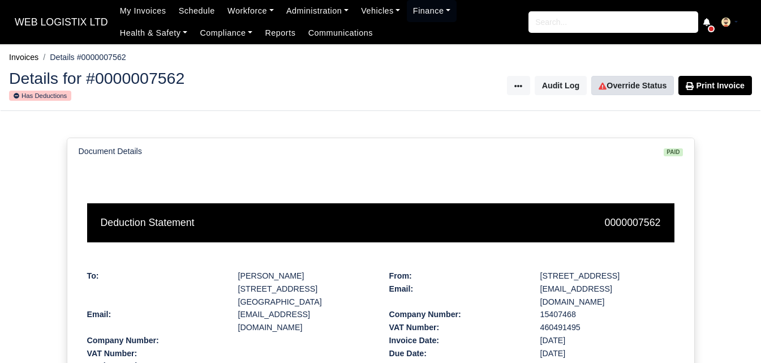
click at [670, 71] on div "Details for #0000007562 Has Deductions Invoice Actions Resend Invoice Transfer …" at bounding box center [381, 86] width 760 height 50
click at [643, 85] on link "Override Status" at bounding box center [632, 85] width 83 height 19
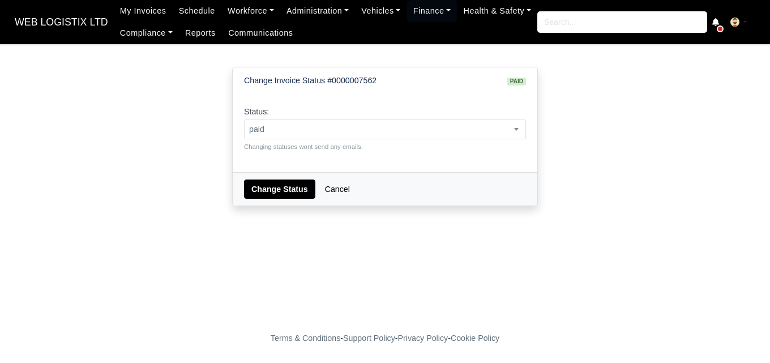
click at [301, 131] on span "paid" at bounding box center [384, 129] width 281 height 14
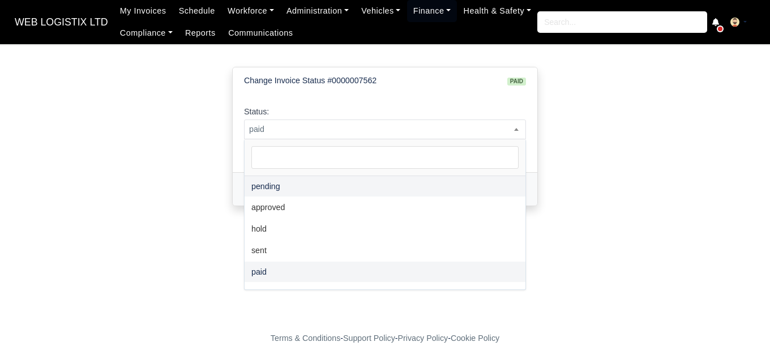
select select "pending"
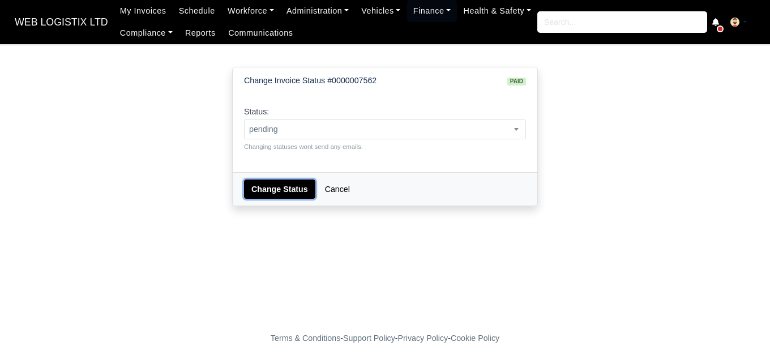
click at [274, 191] on button "Change Status" at bounding box center [279, 188] width 71 height 19
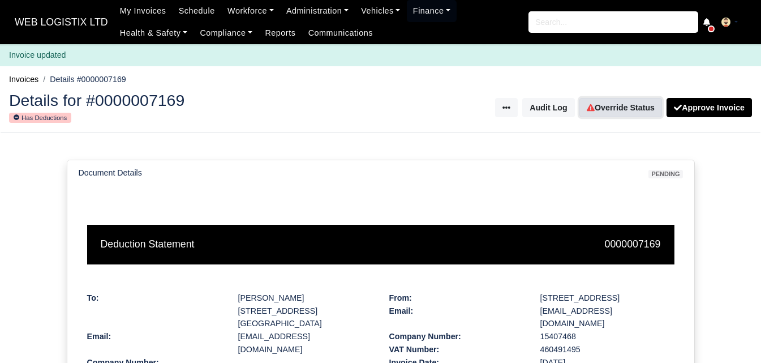
click at [625, 98] on link "Override Status" at bounding box center [621, 107] width 83 height 19
click at [647, 115] on link "Override Status" at bounding box center [621, 107] width 83 height 19
click at [650, 115] on link "Override Status" at bounding box center [621, 107] width 83 height 19
click at [619, 111] on link "Override Status" at bounding box center [621, 107] width 83 height 19
click at [605, 108] on link "Override Status" at bounding box center [621, 107] width 83 height 19
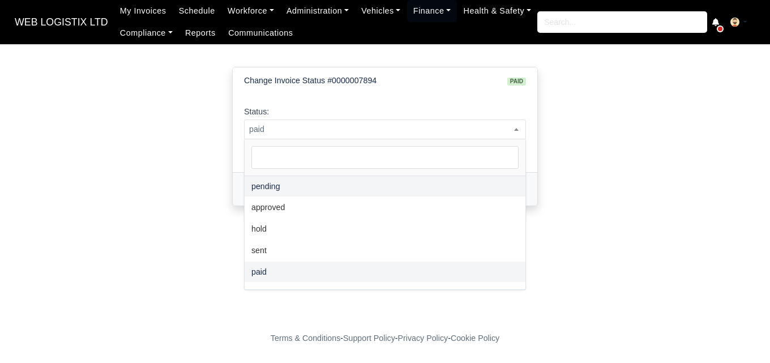
select select "pending"
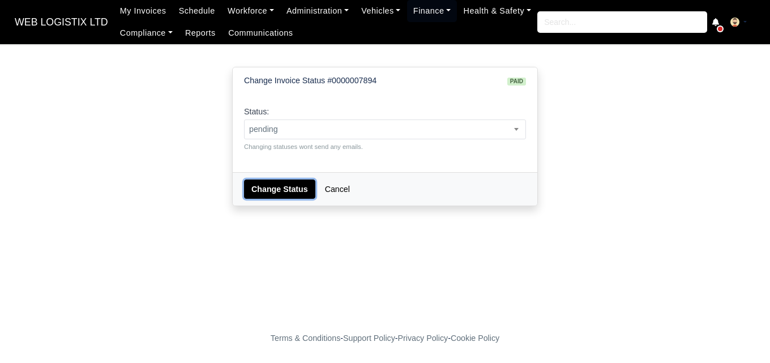
click at [277, 191] on button "Change Status" at bounding box center [279, 188] width 71 height 19
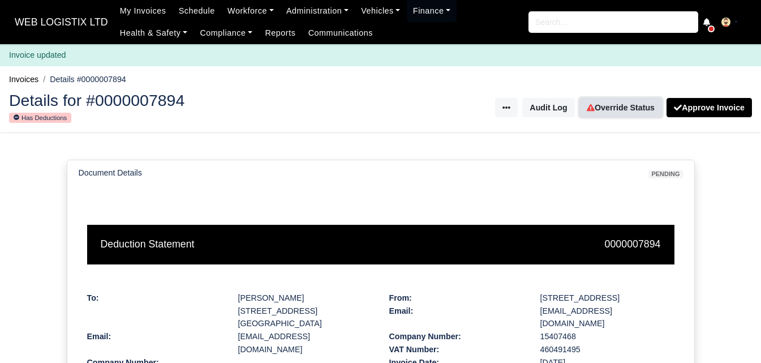
click at [621, 111] on link "Override Status" at bounding box center [621, 107] width 83 height 19
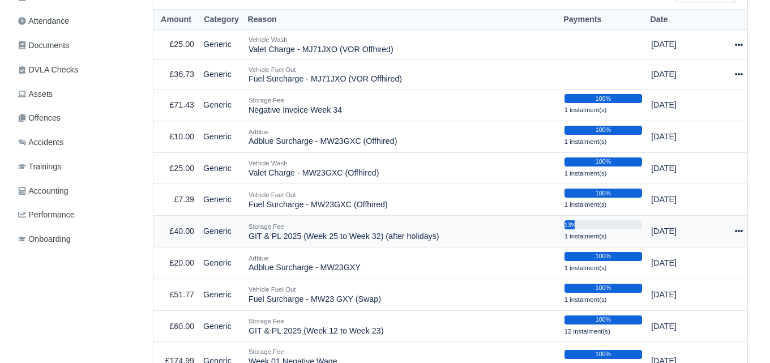
scroll to position [283, 0]
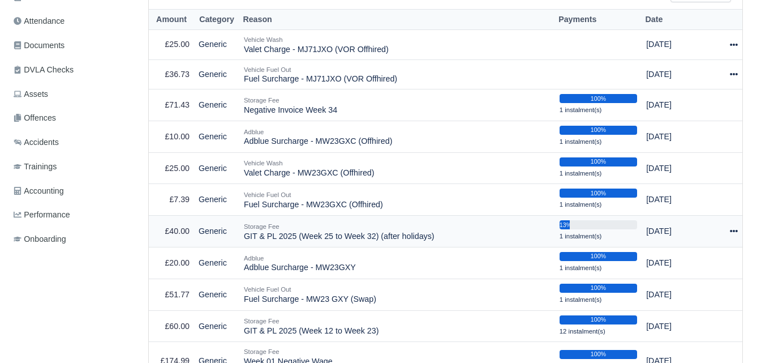
click at [737, 232] on icon at bounding box center [734, 231] width 8 height 2
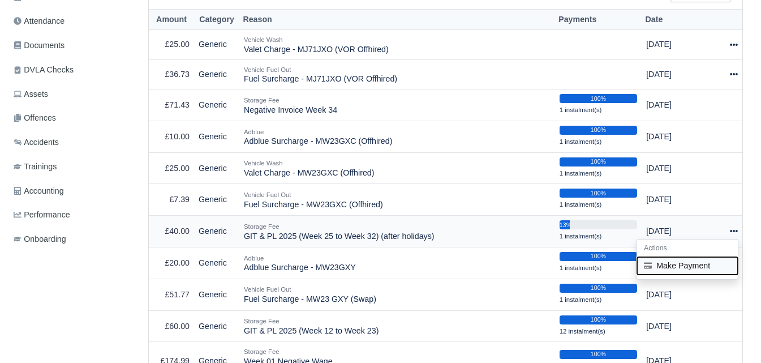
click at [685, 265] on button "Make Payment" at bounding box center [687, 266] width 101 height 18
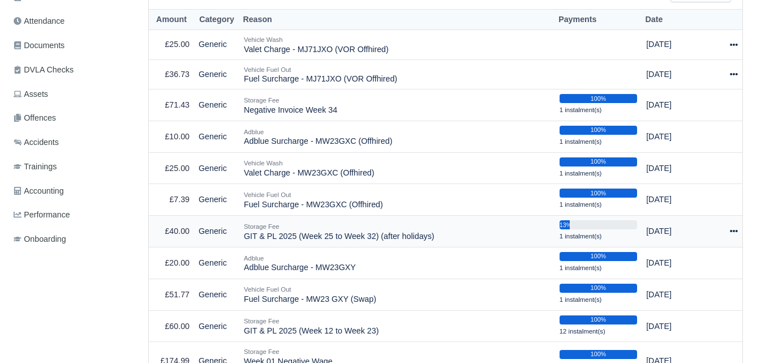
select select "7053"
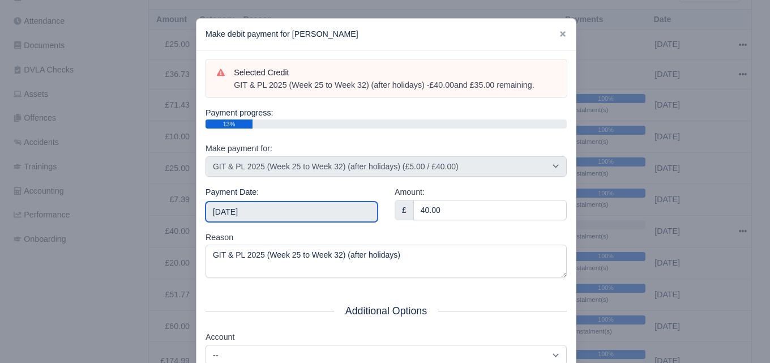
click at [268, 217] on input "[DATE]" at bounding box center [291, 211] width 172 height 20
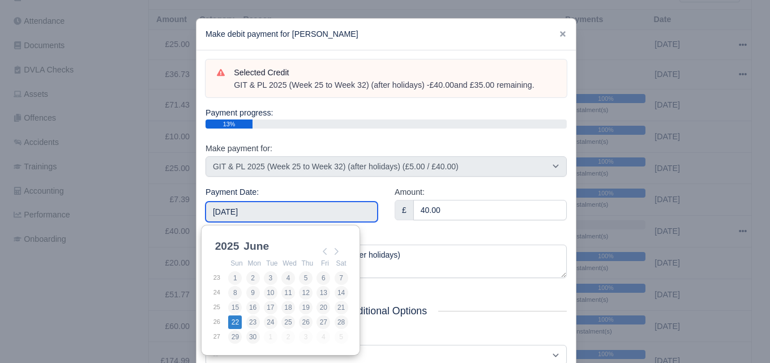
type input "2025-06-22"
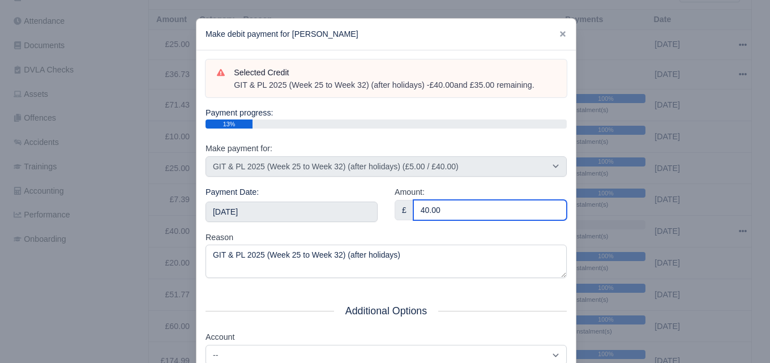
click at [448, 211] on input "40.00" at bounding box center [489, 210] width 153 height 20
paste input "5"
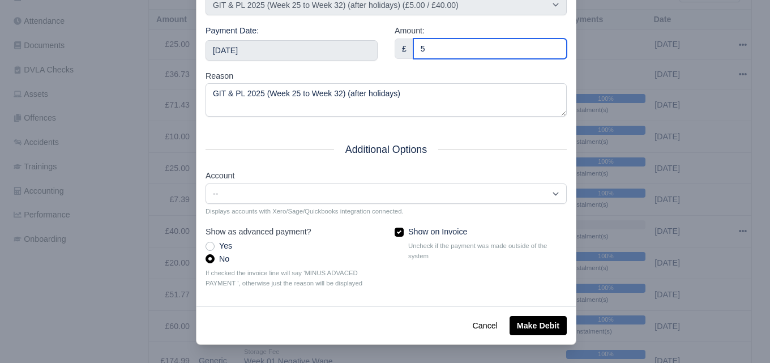
type input "5"
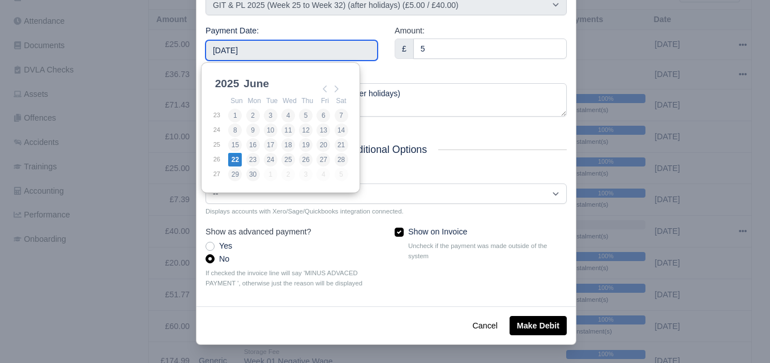
click at [287, 48] on input "2025-06-22" at bounding box center [291, 50] width 172 height 20
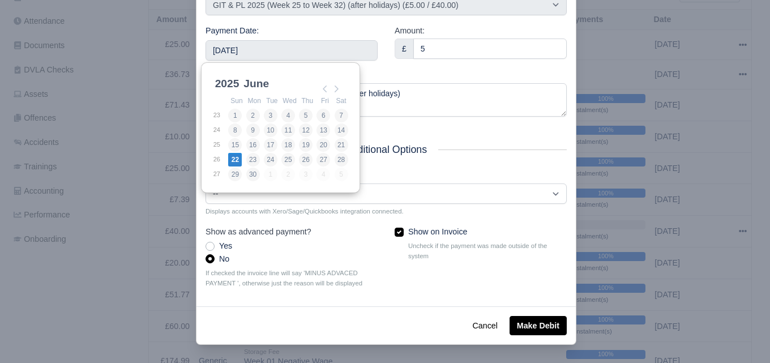
click at [419, 75] on div "Reason GIT & PL 2025 (Week 25 to Week 32) (after holidays)" at bounding box center [385, 94] width 361 height 48
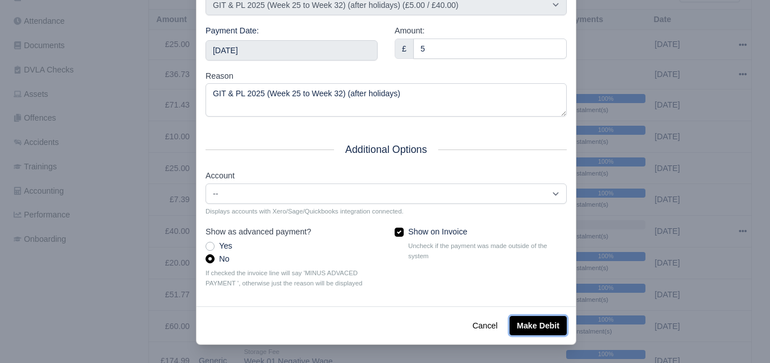
click at [520, 330] on button "Make Debit" at bounding box center [537, 325] width 57 height 19
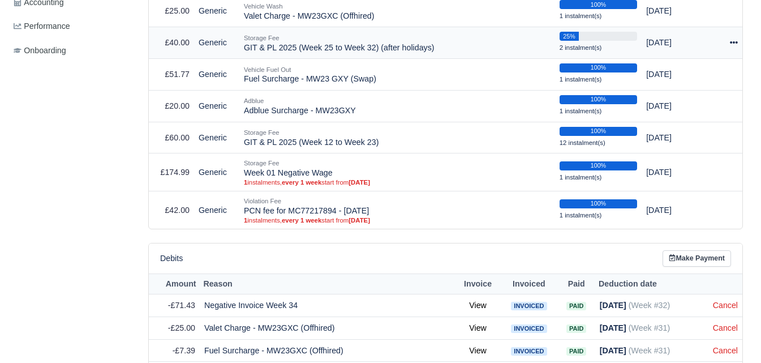
click at [737, 44] on icon at bounding box center [734, 42] width 8 height 2
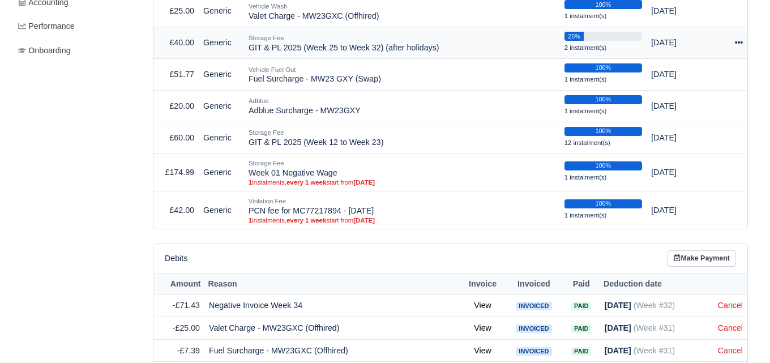
scroll to position [471, 0]
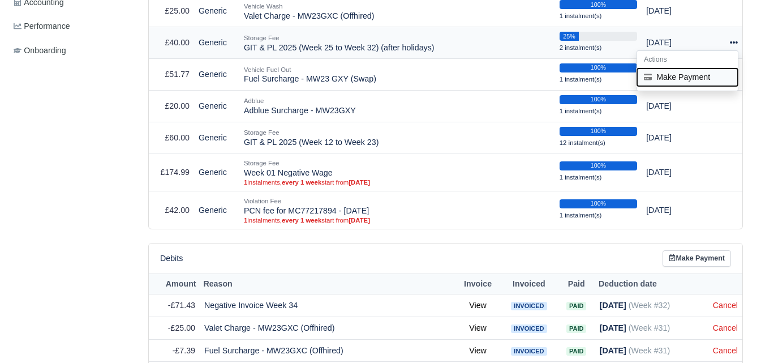
click at [705, 86] on button "Make Payment" at bounding box center [687, 77] width 101 height 18
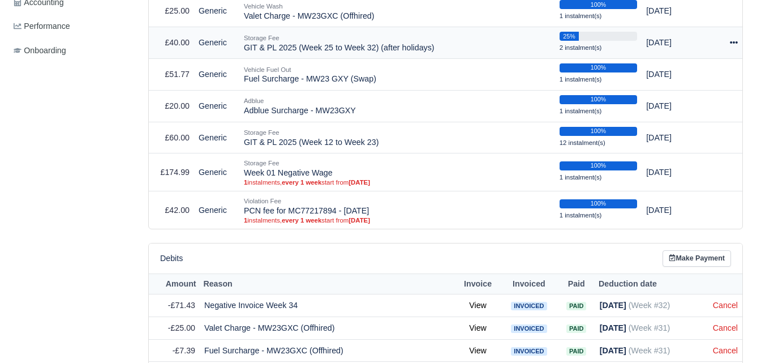
select select "7053"
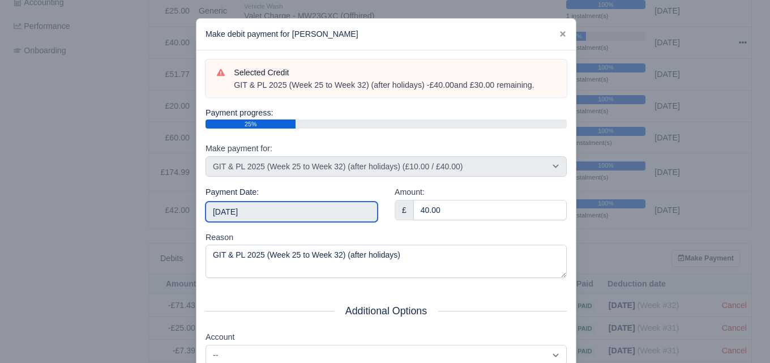
click at [289, 218] on input "2025-09-27" at bounding box center [291, 211] width 172 height 20
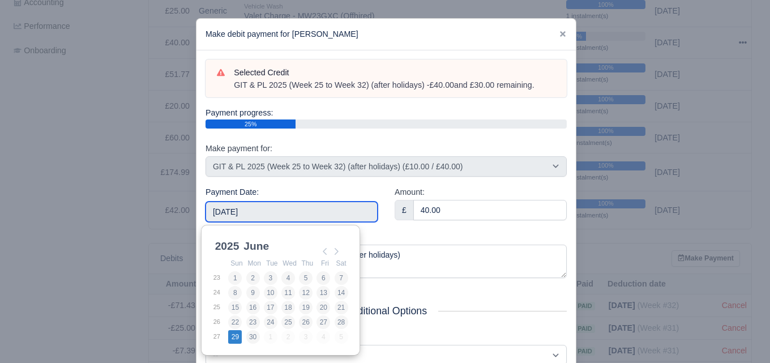
type input "2025-06-29"
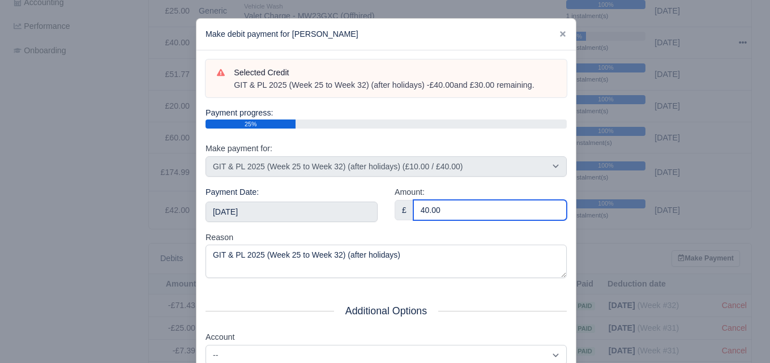
click at [455, 202] on input "40.00" at bounding box center [489, 210] width 153 height 20
paste input "5"
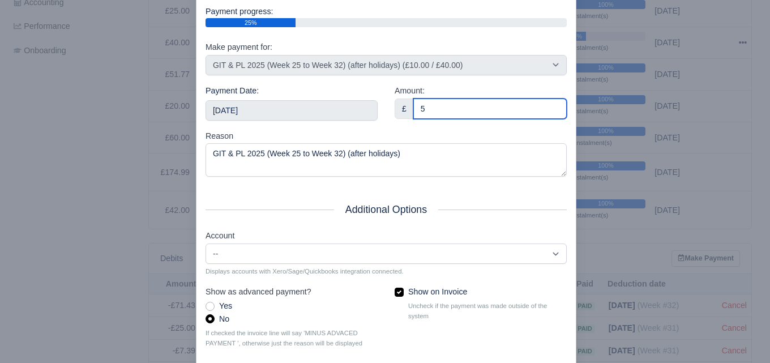
scroll to position [162, 0]
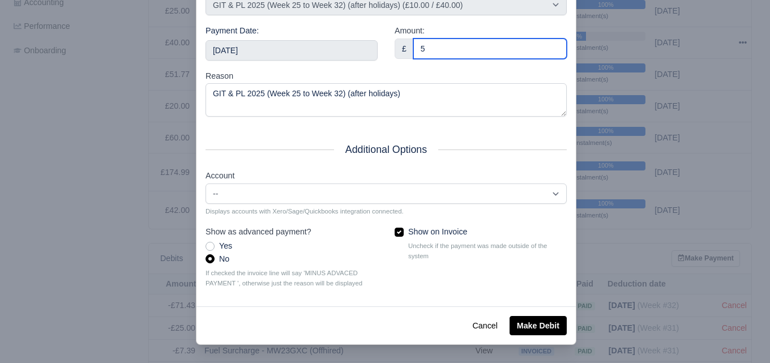
type input "5"
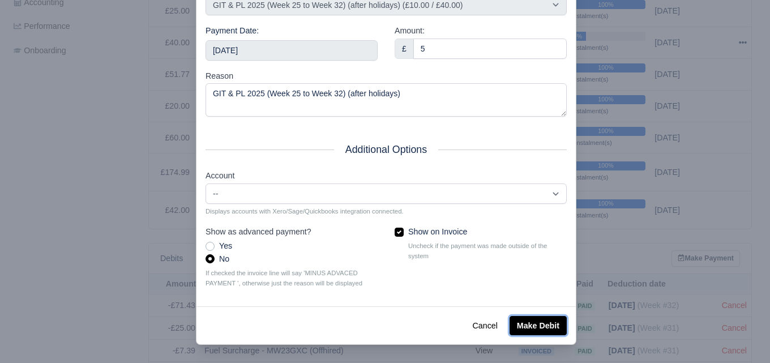
click at [544, 324] on button "Make Debit" at bounding box center [537, 325] width 57 height 19
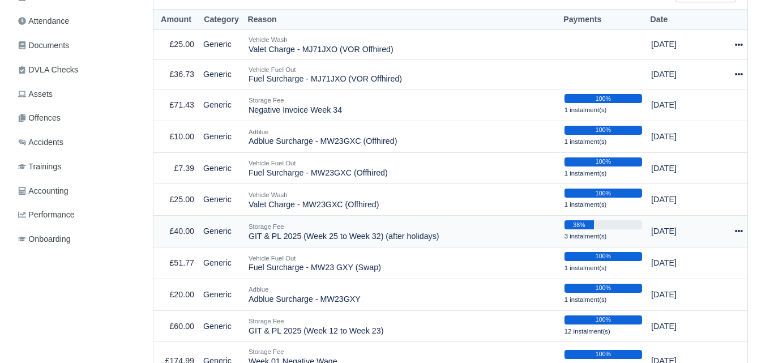
scroll to position [283, 0]
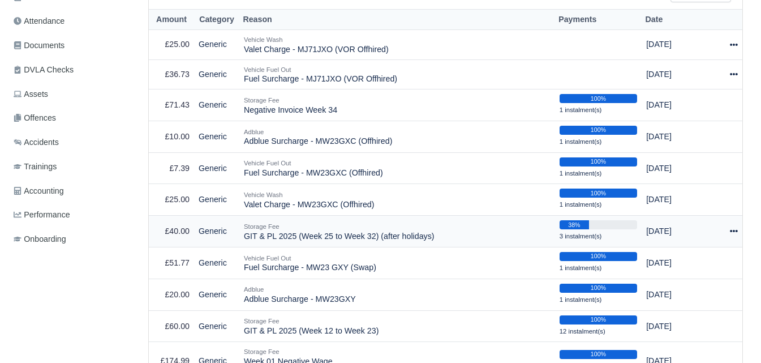
click at [740, 234] on td "Actions Make Payment" at bounding box center [728, 232] width 27 height 32
click at [727, 235] on div at bounding box center [729, 231] width 18 height 13
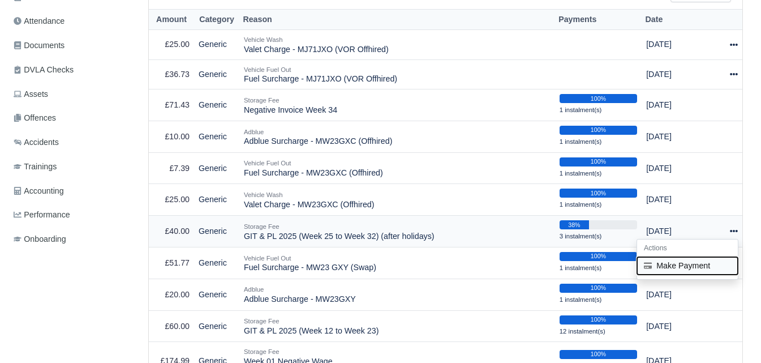
click at [680, 269] on button "Make Payment" at bounding box center [687, 266] width 101 height 18
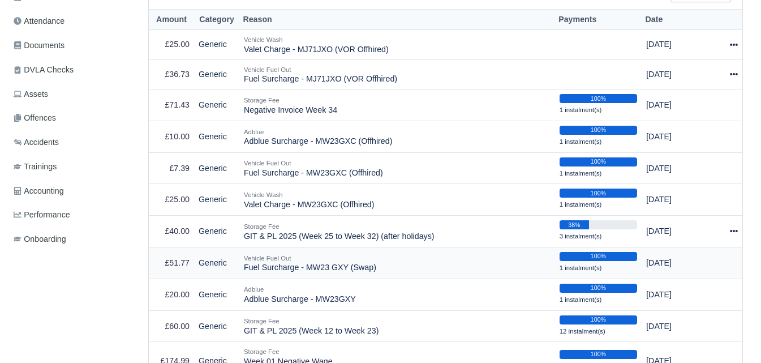
select select "7053"
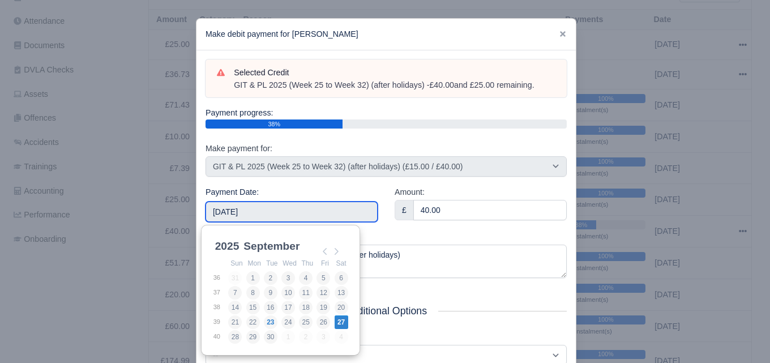
click at [290, 219] on input "[DATE]" at bounding box center [291, 211] width 172 height 20
type input "2025-07-06"
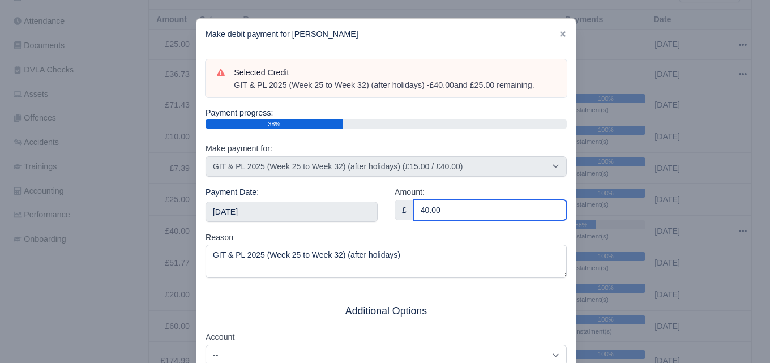
click at [434, 215] on input "40.00" at bounding box center [489, 210] width 153 height 20
paste input "5"
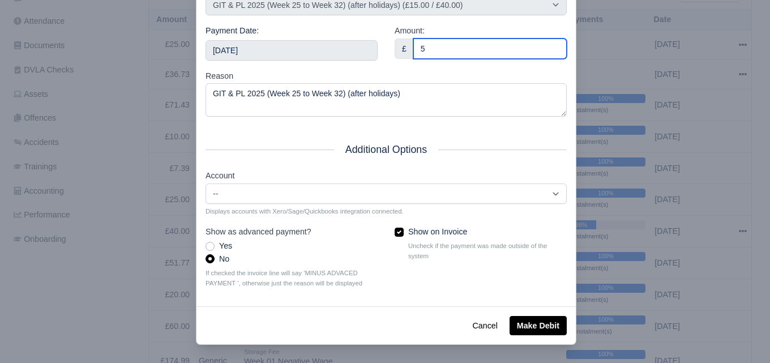
type input "5"
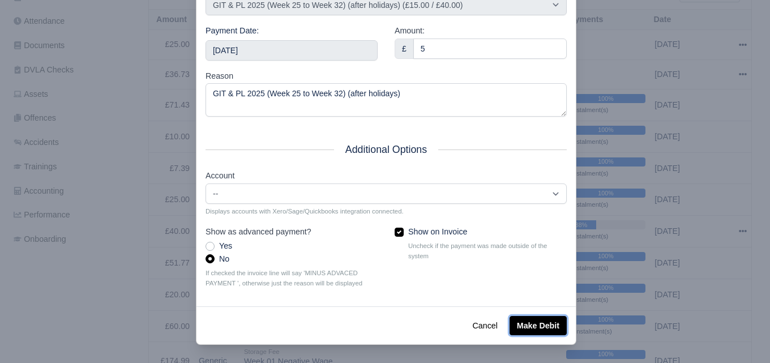
click at [514, 320] on button "Make Debit" at bounding box center [537, 325] width 57 height 19
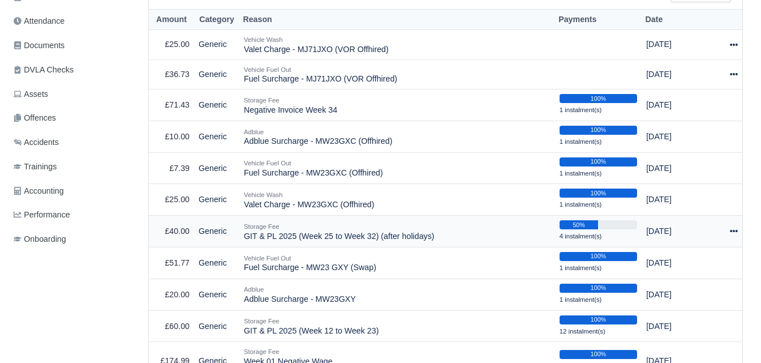
click at [733, 231] on icon at bounding box center [734, 231] width 8 height 8
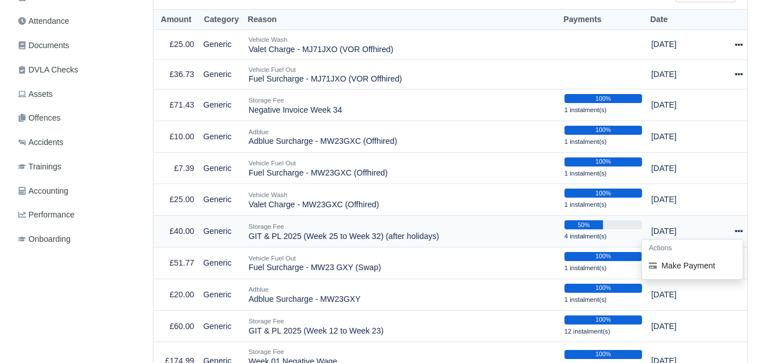
scroll to position [283, 0]
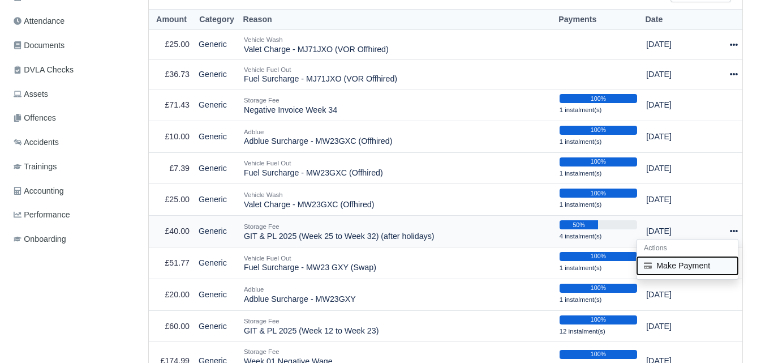
click at [709, 267] on button "Make Payment" at bounding box center [687, 266] width 101 height 18
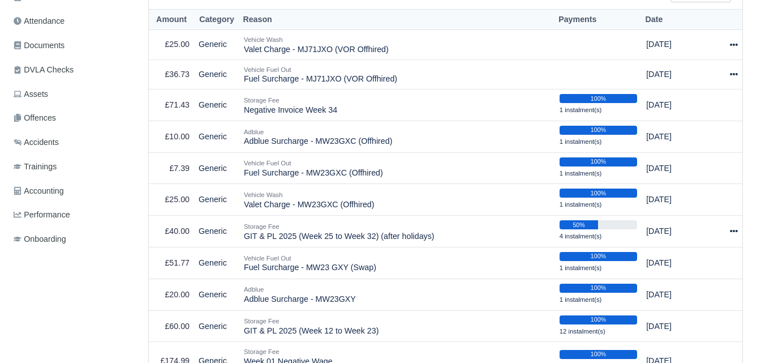
select select "7053"
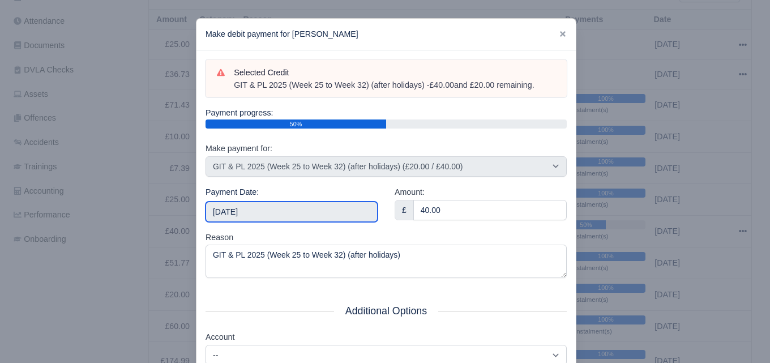
click at [288, 209] on input "2025-09-27" at bounding box center [291, 211] width 172 height 20
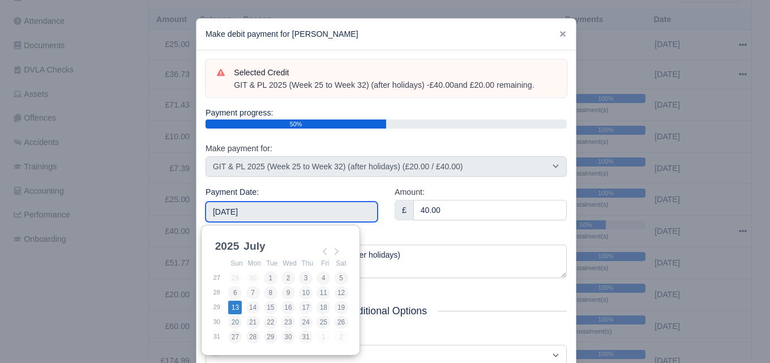
type input "2025-07-13"
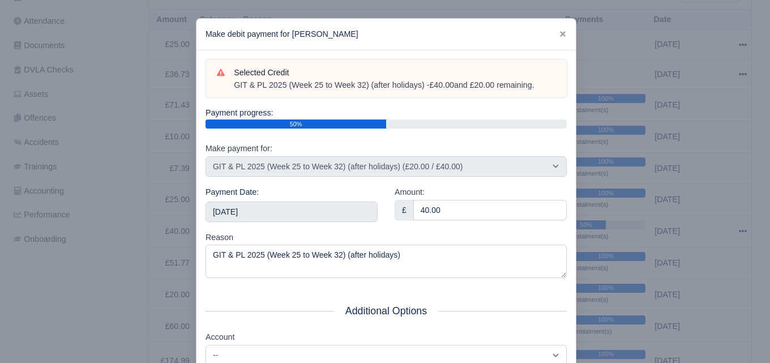
click at [488, 197] on div "Amount: £ 40.00" at bounding box center [480, 203] width 172 height 35
click at [466, 214] on input "40.00" at bounding box center [489, 210] width 153 height 20
paste input "5"
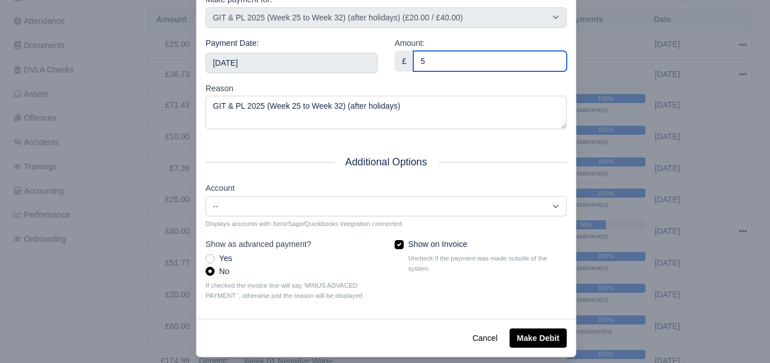
scroll to position [162, 0]
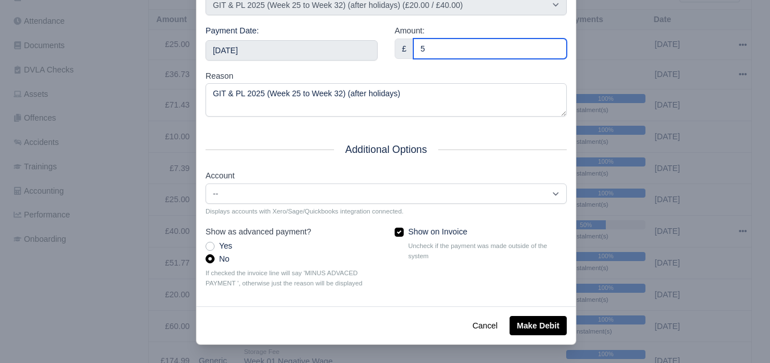
type input "5"
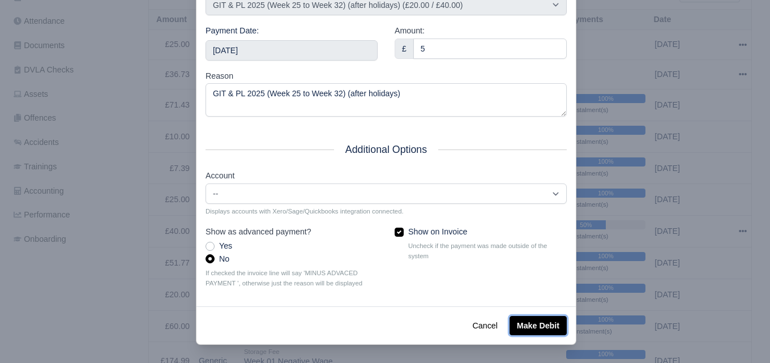
click at [537, 329] on button "Make Debit" at bounding box center [537, 325] width 57 height 19
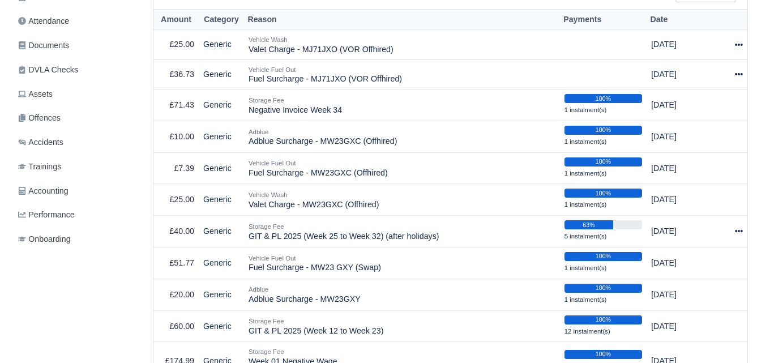
scroll to position [283, 0]
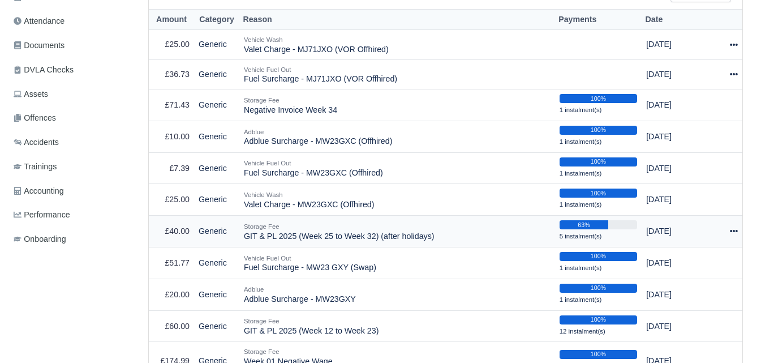
click at [735, 232] on icon at bounding box center [734, 231] width 8 height 2
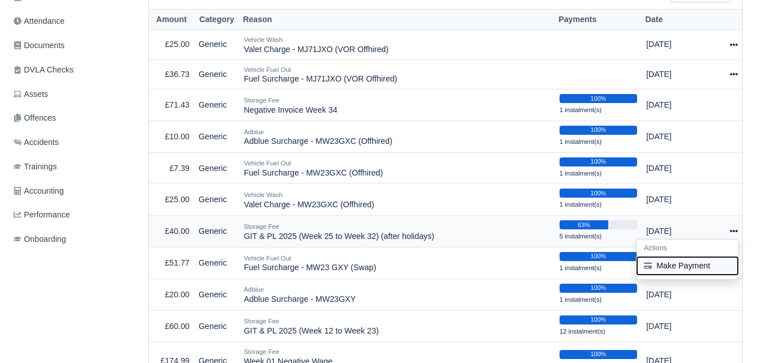
click at [702, 271] on button "Make Payment" at bounding box center [687, 266] width 101 height 18
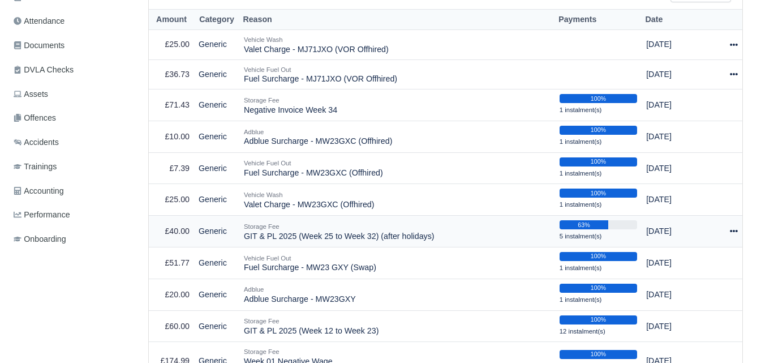
select select "7053"
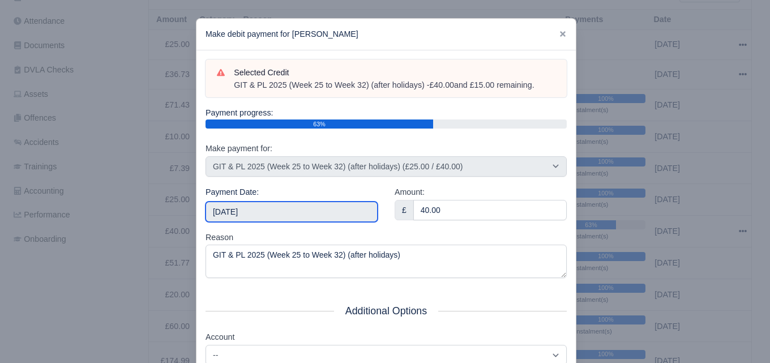
click at [287, 216] on input "[DATE]" at bounding box center [291, 211] width 172 height 20
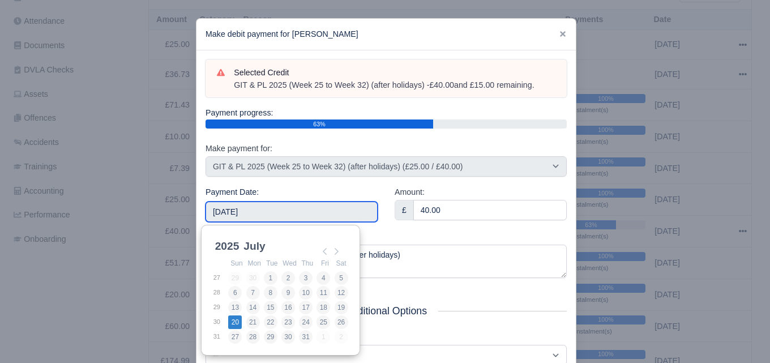
type input "[DATE]"
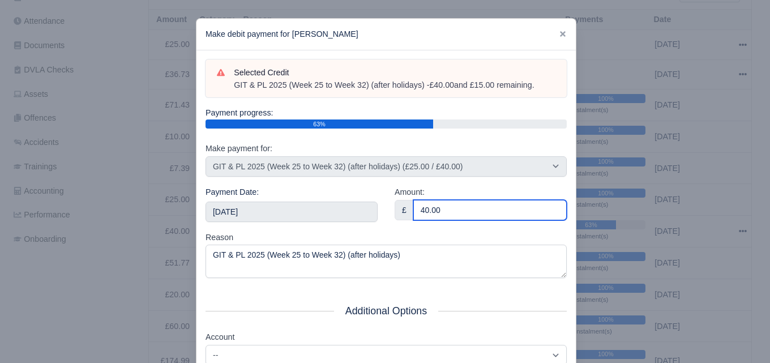
click at [544, 204] on input "40.00" at bounding box center [489, 210] width 153 height 20
paste input "5"
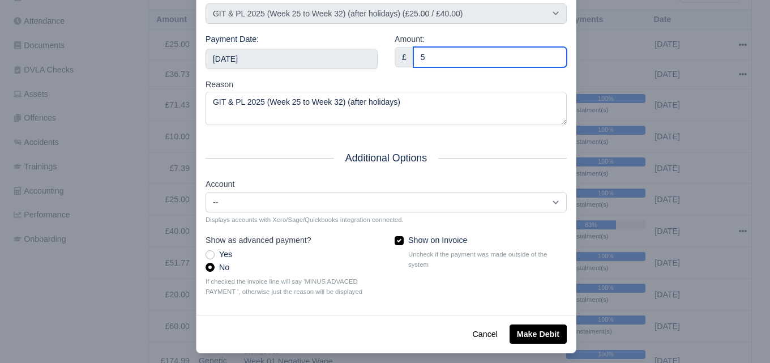
scroll to position [162, 0]
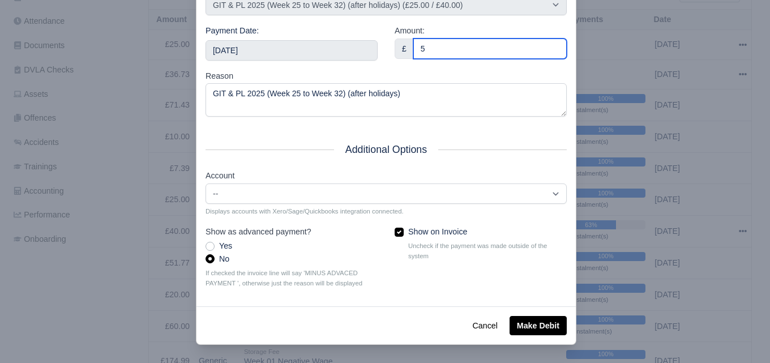
type input "5"
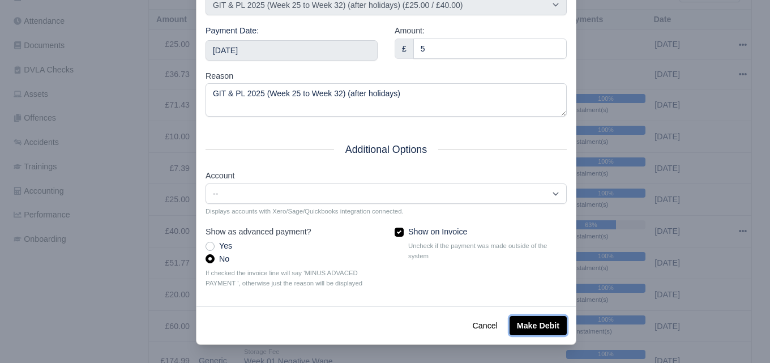
click at [515, 327] on button "Make Debit" at bounding box center [537, 325] width 57 height 19
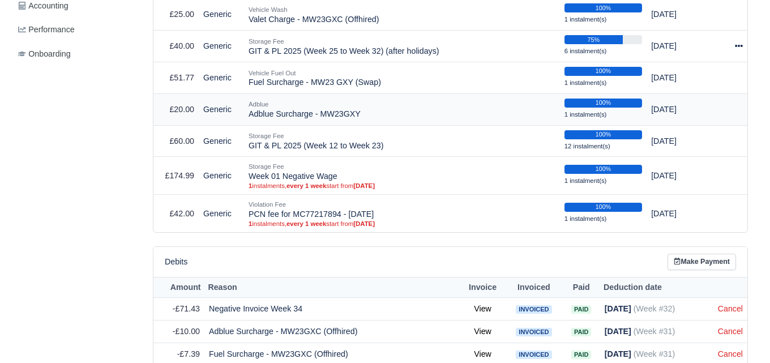
scroll to position [471, 0]
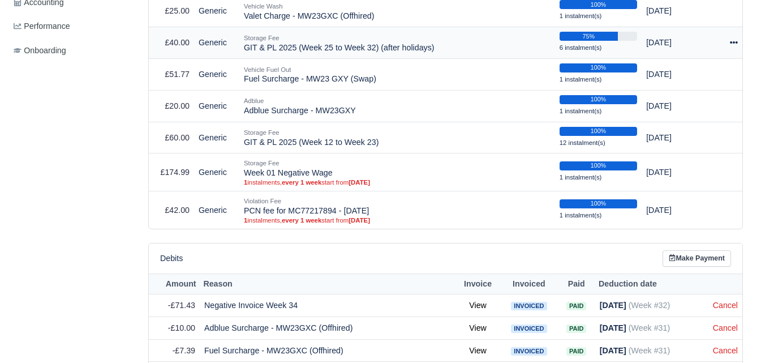
click at [735, 40] on icon at bounding box center [734, 42] width 8 height 8
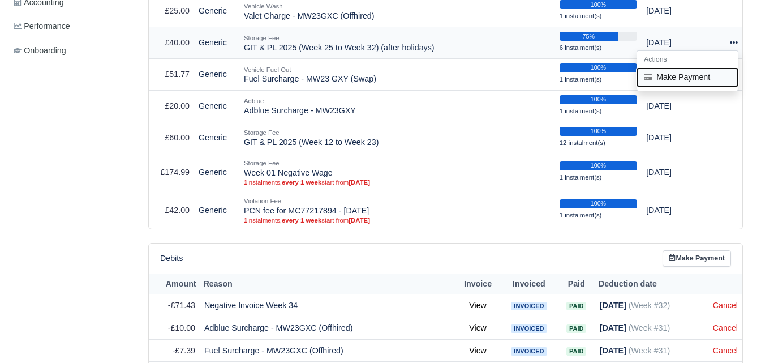
click at [697, 81] on button "Make Payment" at bounding box center [687, 77] width 101 height 18
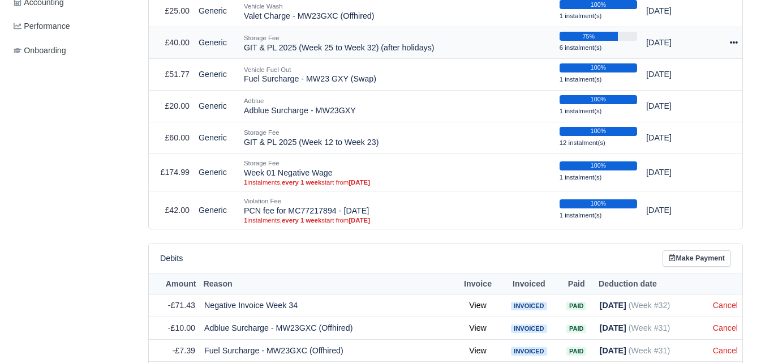
select select "7053"
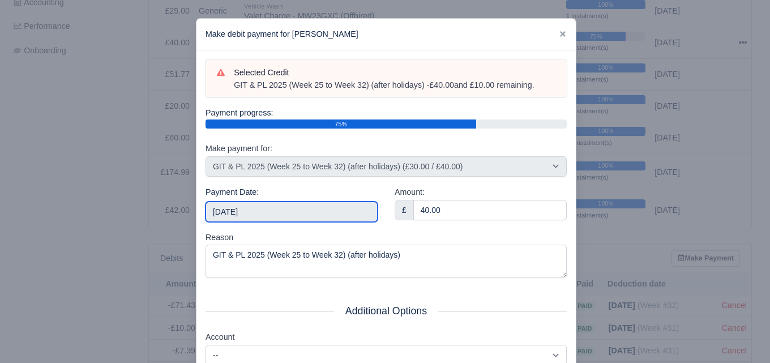
click at [239, 209] on input "2025-09-27" at bounding box center [291, 211] width 172 height 20
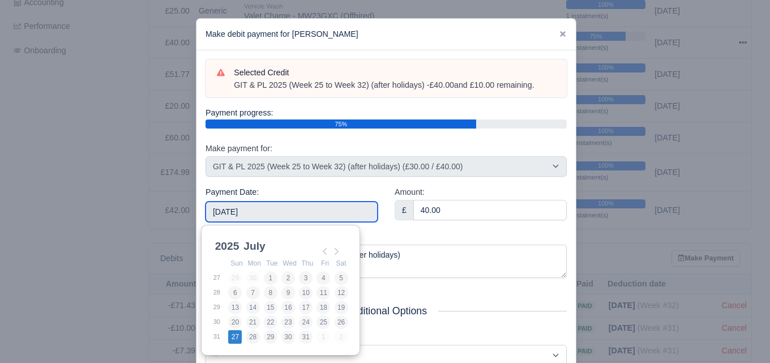
type input "2025-07-27"
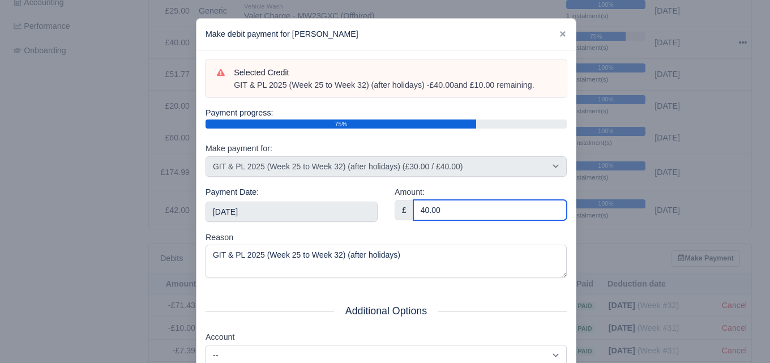
click at [445, 202] on input "40.00" at bounding box center [489, 210] width 153 height 20
paste input "5"
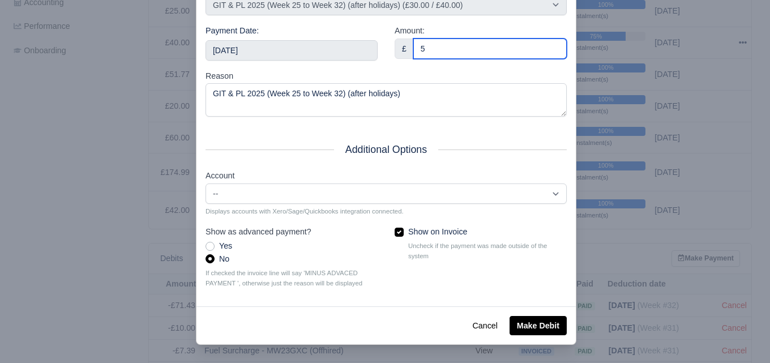
type input "5"
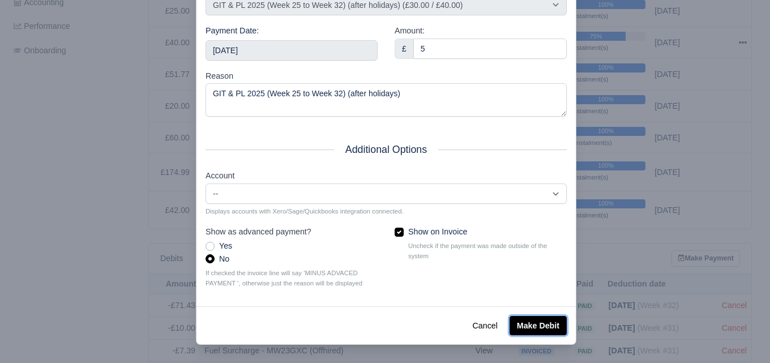
click at [545, 322] on button "Make Debit" at bounding box center [537, 325] width 57 height 19
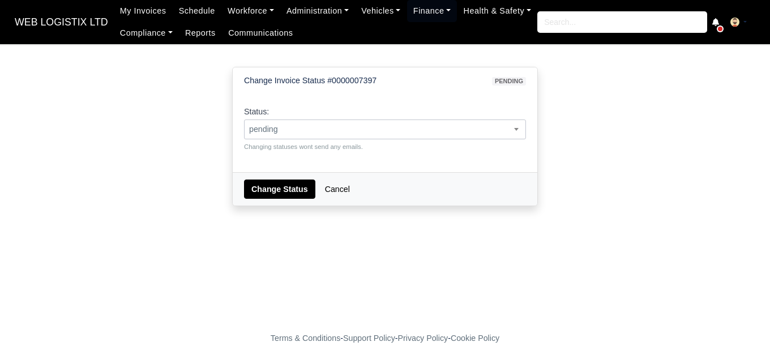
click at [303, 137] on span "pending" at bounding box center [385, 129] width 282 height 20
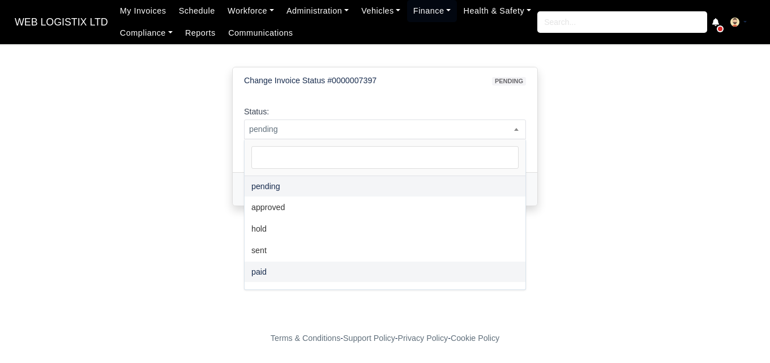
select select "paid"
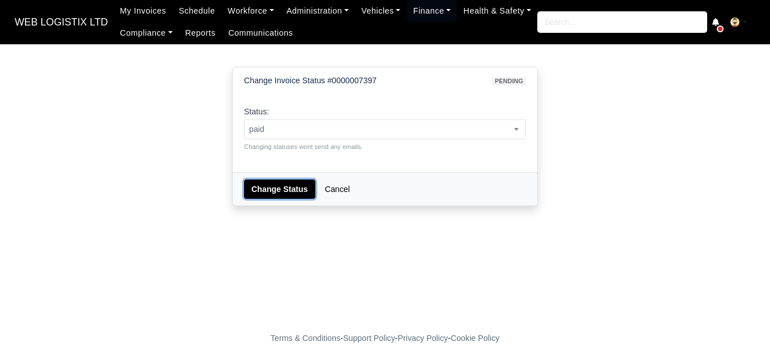
click at [292, 189] on button "Change Status" at bounding box center [279, 188] width 71 height 19
click at [372, 141] on small "Changing statuses wont send any emails." at bounding box center [385, 146] width 282 height 10
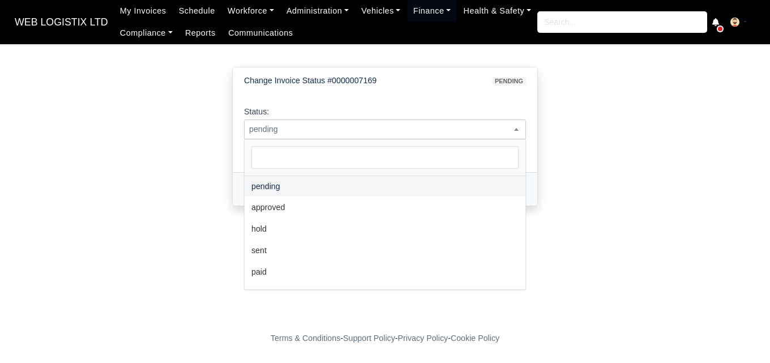
click at [370, 134] on span "pending" at bounding box center [384, 129] width 281 height 14
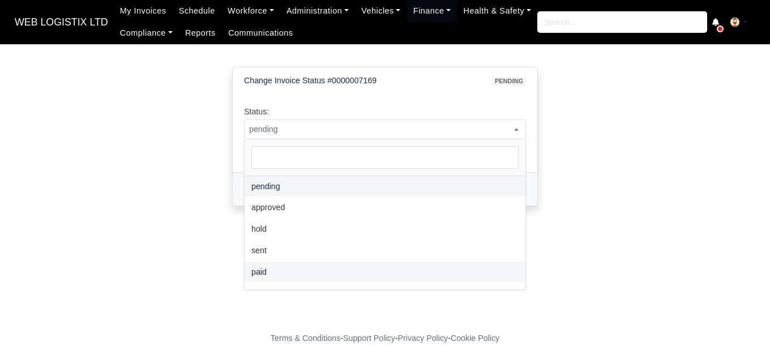
select select "paid"
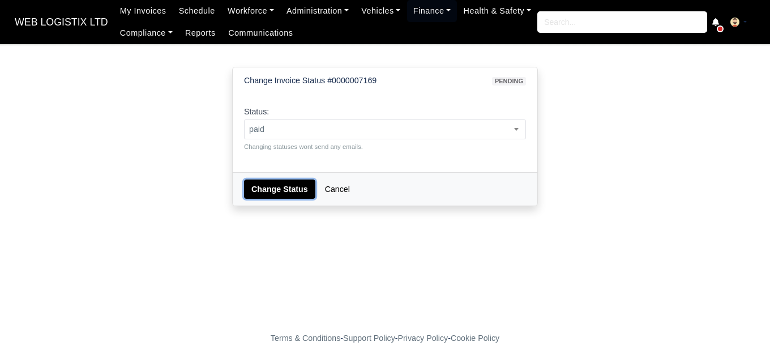
click at [258, 195] on button "Change Status" at bounding box center [279, 188] width 71 height 19
select select "paid"
click at [243, 119] on select "pending approved hold sent paid voided deducted disputed transferred" at bounding box center [243, 119] width 1 height 1
click at [260, 191] on button "Change Status" at bounding box center [279, 188] width 71 height 19
click at [366, 125] on span "pending" at bounding box center [384, 129] width 281 height 14
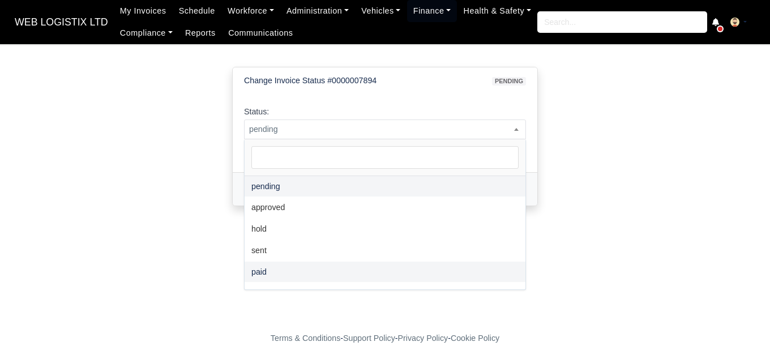
select select "paid"
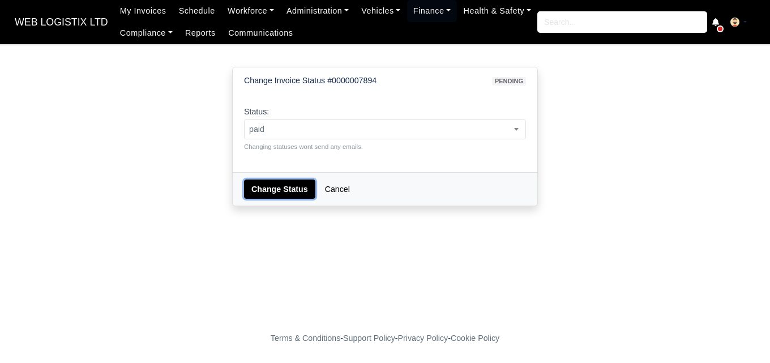
click at [267, 191] on button "Change Status" at bounding box center [279, 188] width 71 height 19
select select "paid"
click at [276, 191] on button "Change Status" at bounding box center [279, 188] width 71 height 19
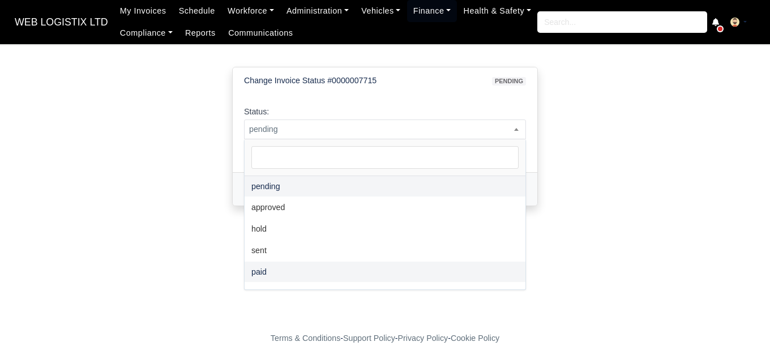
select select "paid"
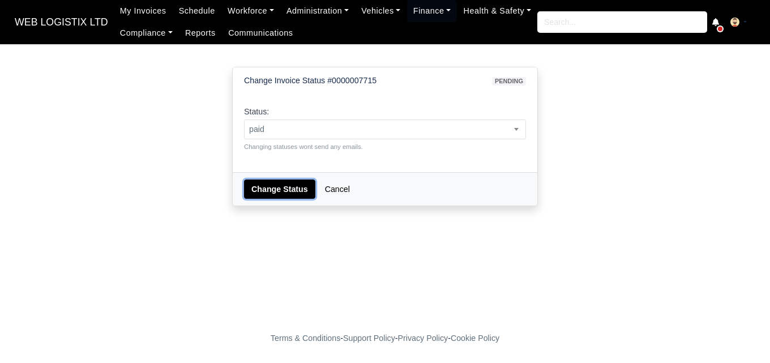
click at [263, 188] on button "Change Status" at bounding box center [279, 188] width 71 height 19
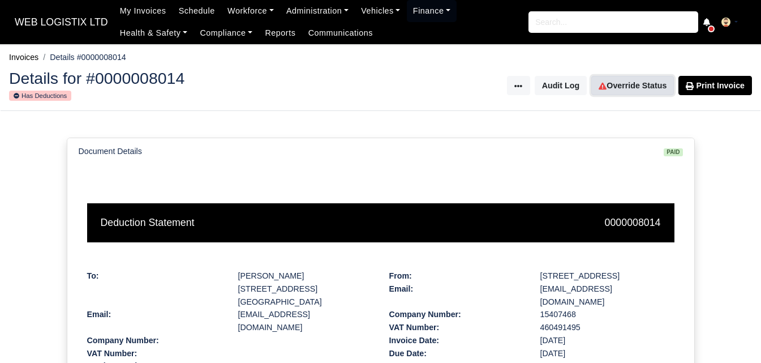
click at [619, 85] on link "Override Status" at bounding box center [632, 85] width 83 height 19
click at [599, 90] on link "Override Status" at bounding box center [632, 85] width 83 height 19
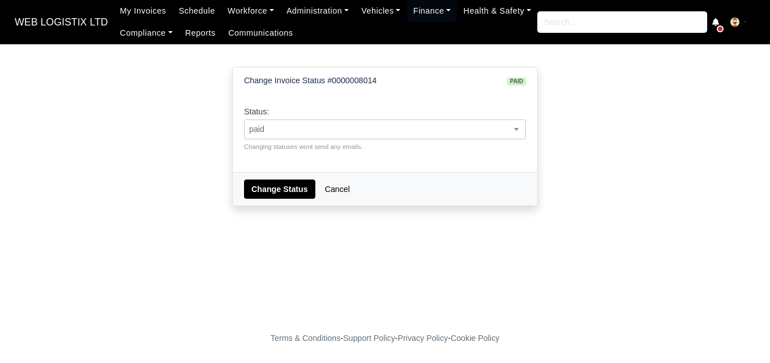
click at [335, 129] on span "paid" at bounding box center [384, 129] width 281 height 14
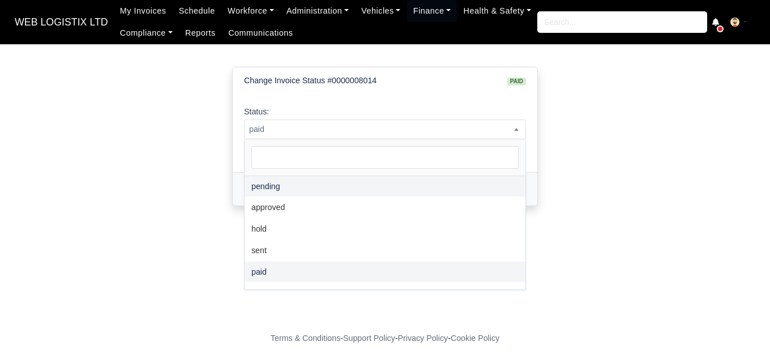
select select "pending"
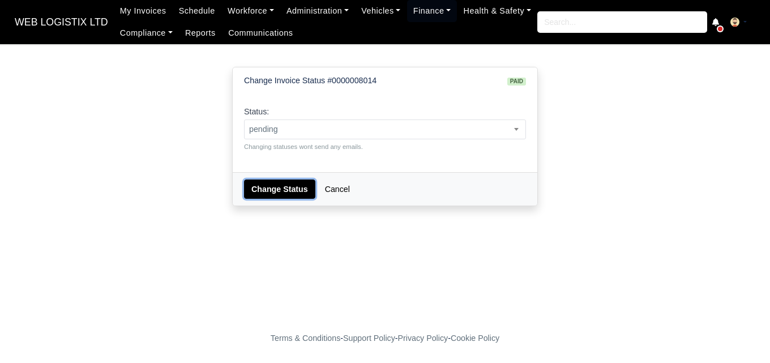
click at [288, 187] on button "Change Status" at bounding box center [279, 188] width 71 height 19
click at [363, 128] on span "paid" at bounding box center [384, 129] width 281 height 14
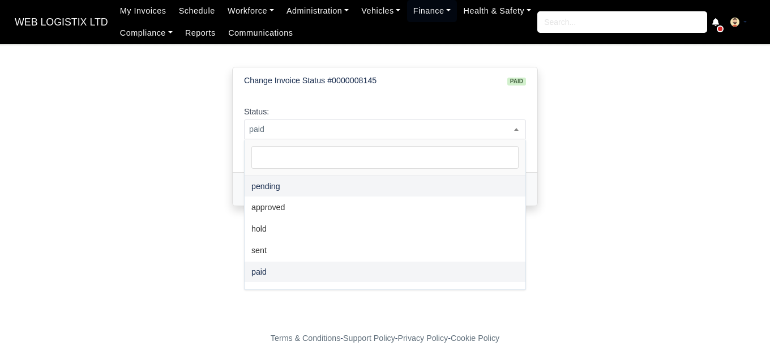
select select "pending"
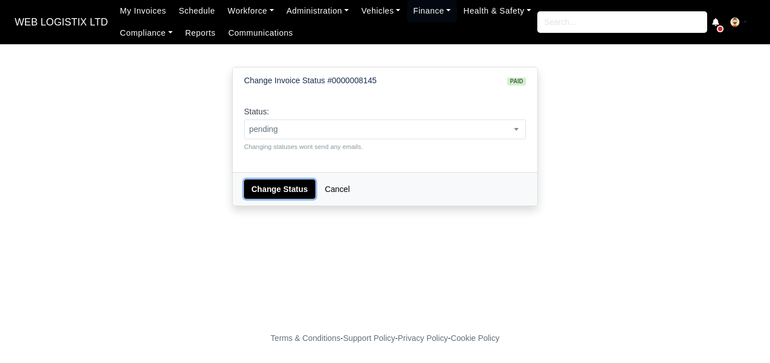
click at [307, 186] on button "Change Status" at bounding box center [279, 188] width 71 height 19
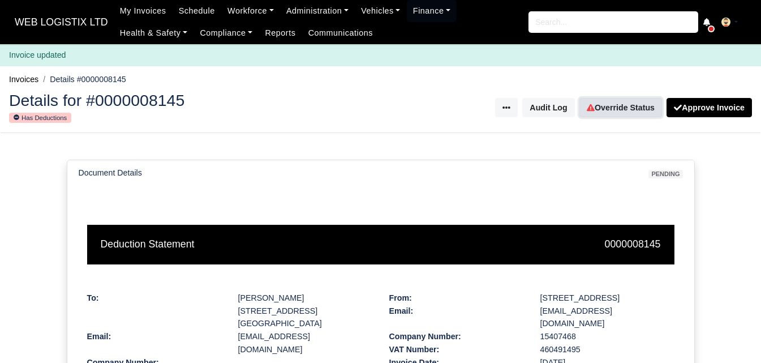
click at [634, 100] on link "Override Status" at bounding box center [621, 107] width 83 height 19
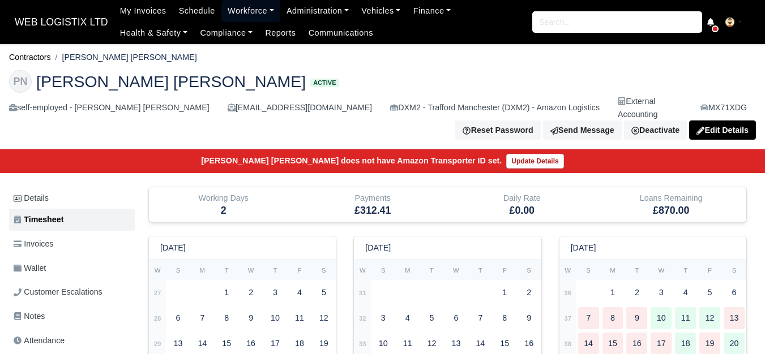
drag, startPoint x: 237, startPoint y: 16, endPoint x: 239, endPoint y: 45, distance: 28.4
click at [237, 16] on link "Workforce" at bounding box center [250, 11] width 59 height 22
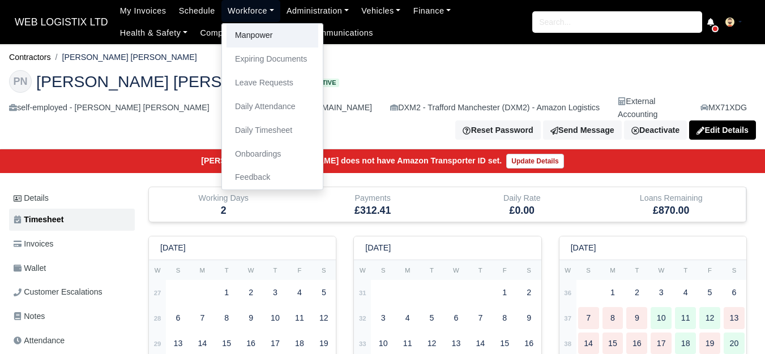
click at [239, 45] on link "Manpower" at bounding box center [272, 36] width 92 height 24
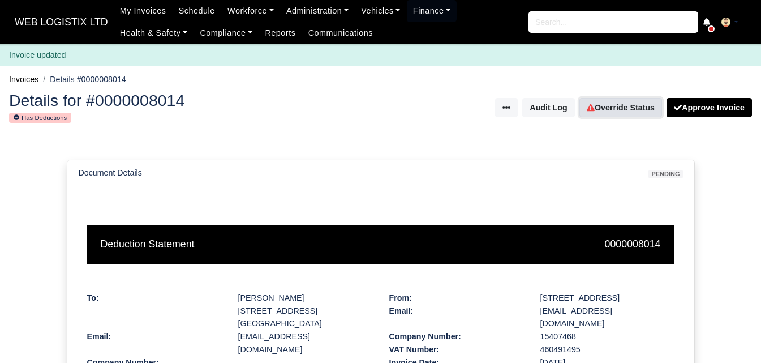
click at [617, 104] on link "Override Status" at bounding box center [621, 107] width 83 height 19
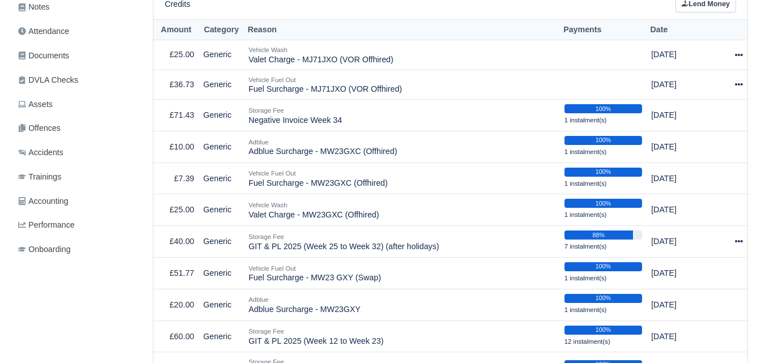
scroll to position [283, 0]
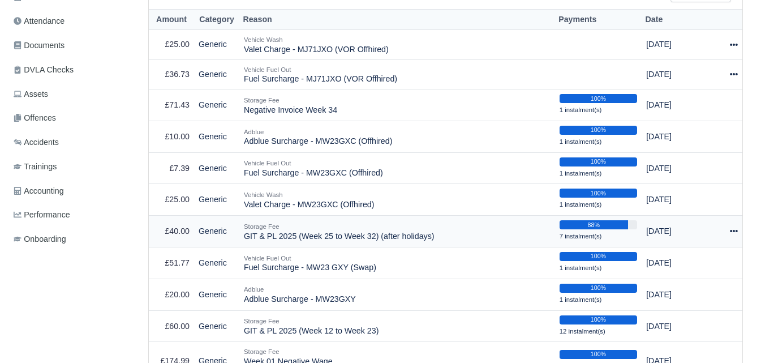
click at [736, 232] on icon at bounding box center [734, 231] width 8 height 2
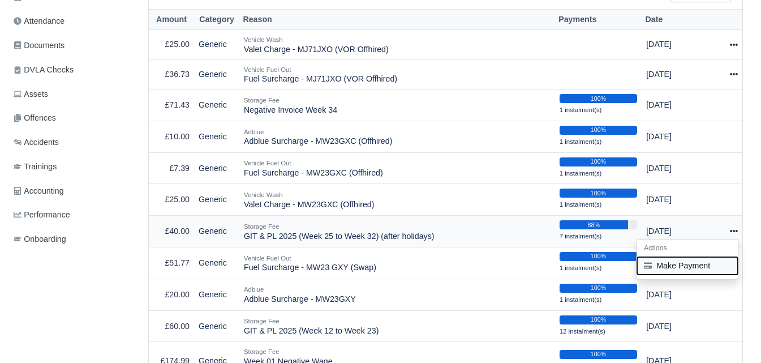
click at [700, 259] on button "Make Payment" at bounding box center [687, 266] width 101 height 18
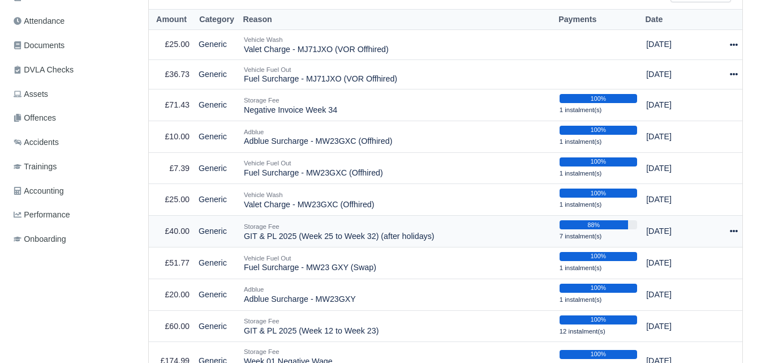
select select "7053"
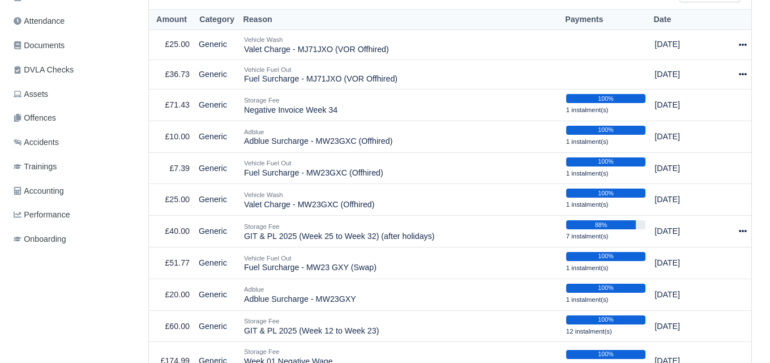
click at [731, 232] on div at bounding box center [385, 181] width 770 height 363
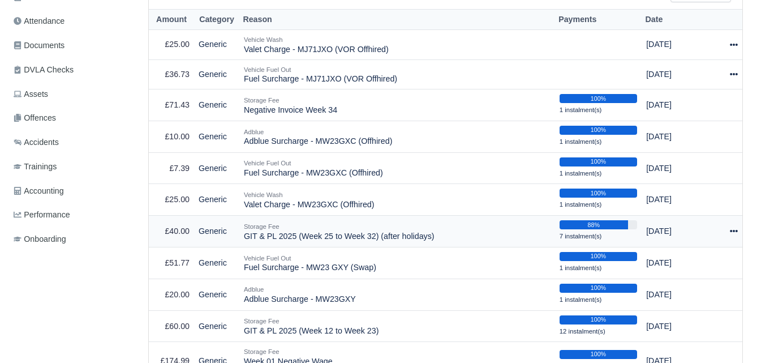
click at [726, 233] on div at bounding box center [729, 231] width 18 height 13
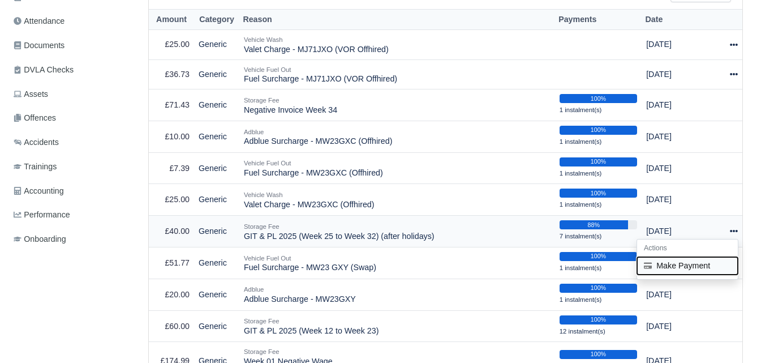
click at [690, 267] on button "Make Payment" at bounding box center [687, 266] width 101 height 18
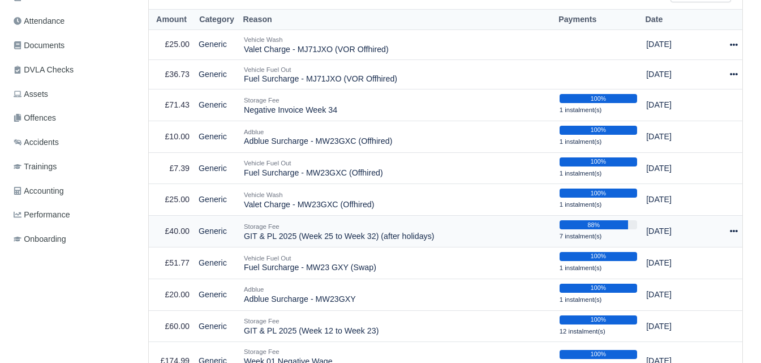
select select "7053"
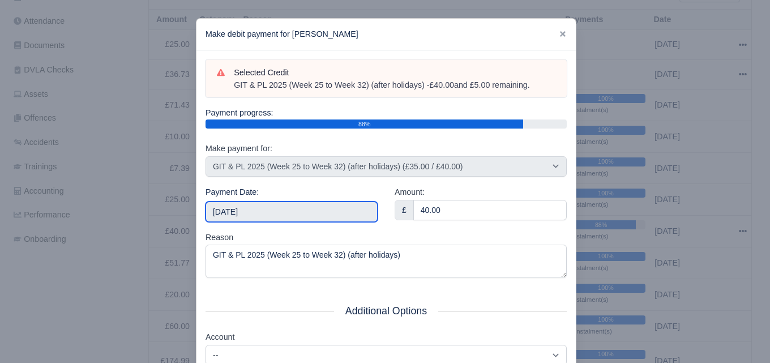
click at [331, 218] on input "[DATE]" at bounding box center [291, 211] width 172 height 20
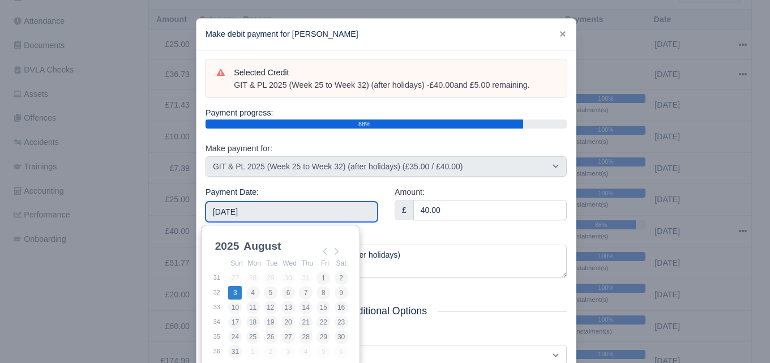
type input "[DATE]"
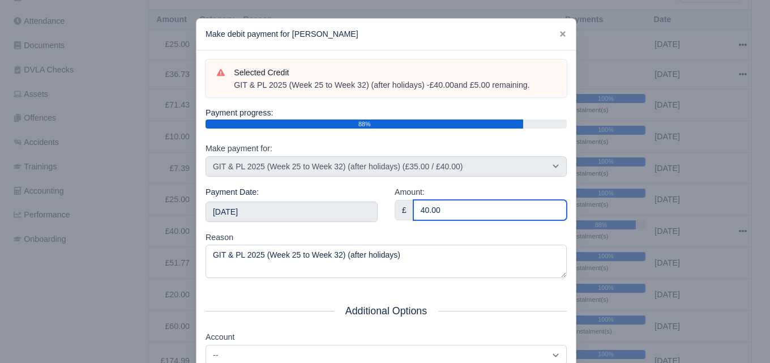
click at [413, 211] on input "40.00" at bounding box center [489, 210] width 153 height 20
paste input "5"
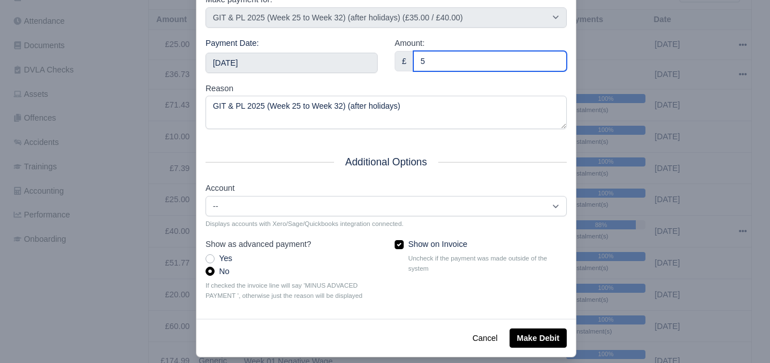
scroll to position [162, 0]
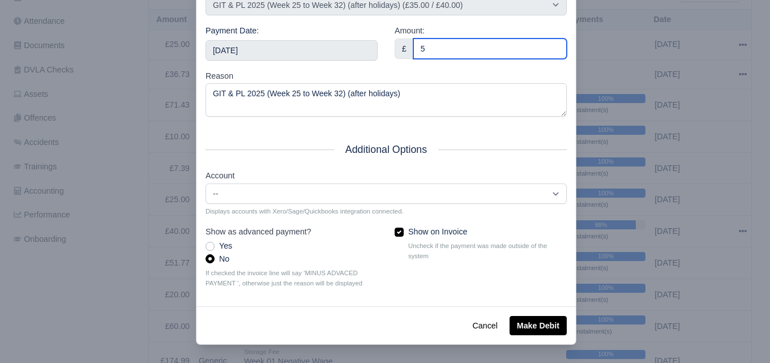
type input "5"
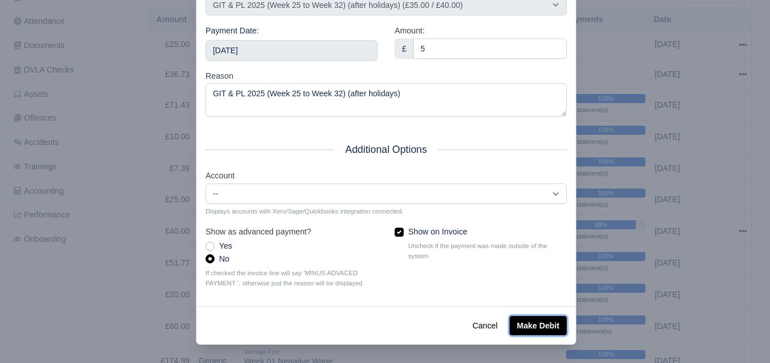
click at [537, 328] on button "Make Debit" at bounding box center [537, 325] width 57 height 19
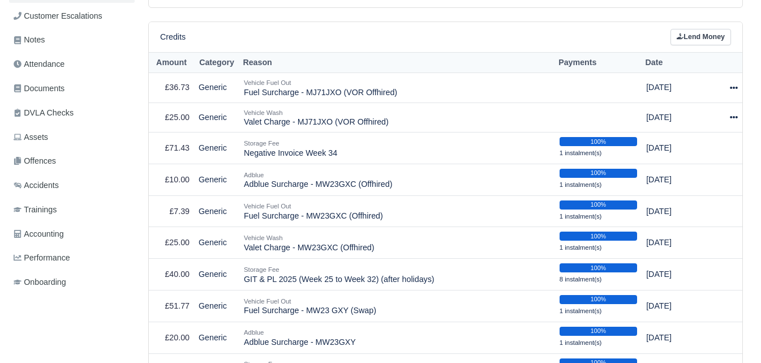
scroll to position [377, 0]
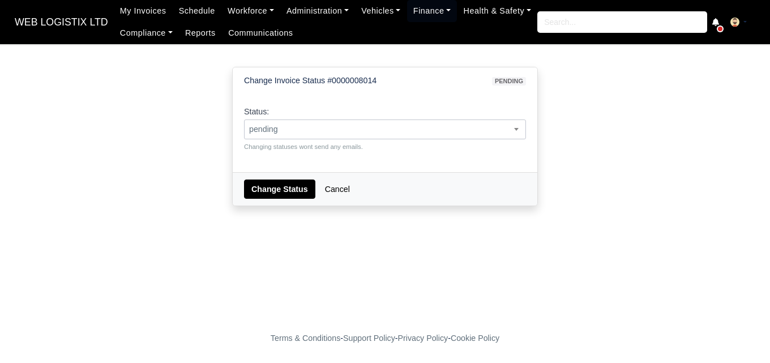
click at [308, 130] on span "pending" at bounding box center [384, 129] width 281 height 14
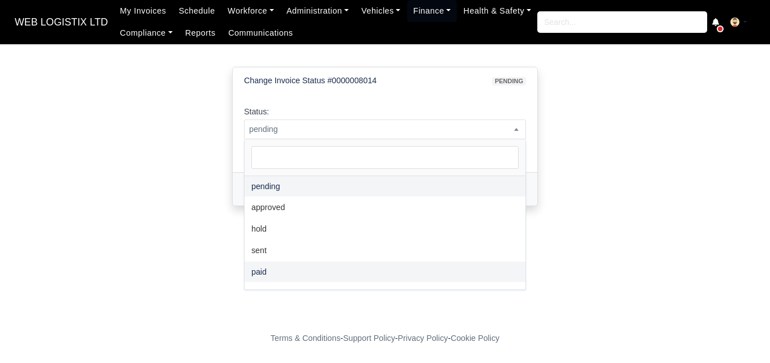
select select "paid"
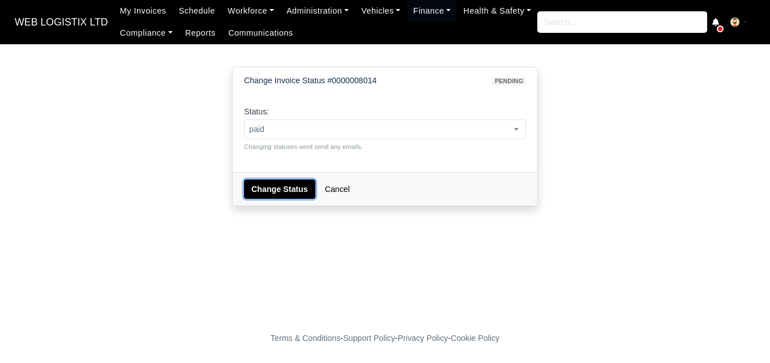
click at [271, 181] on button "Change Status" at bounding box center [279, 188] width 71 height 19
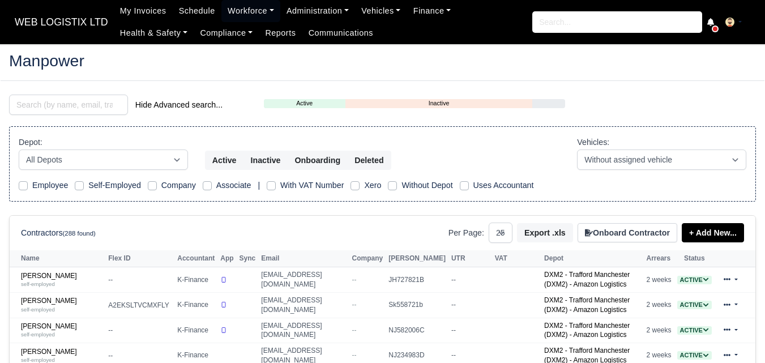
select select "25"
drag, startPoint x: 43, startPoint y: 248, endPoint x: 198, endPoint y: 226, distance: 156.6
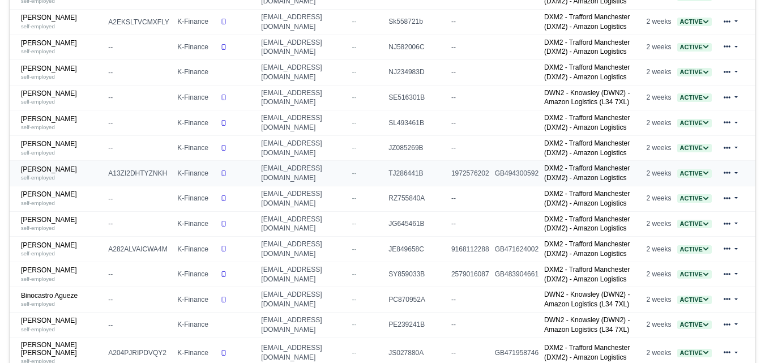
scroll to position [283, 0]
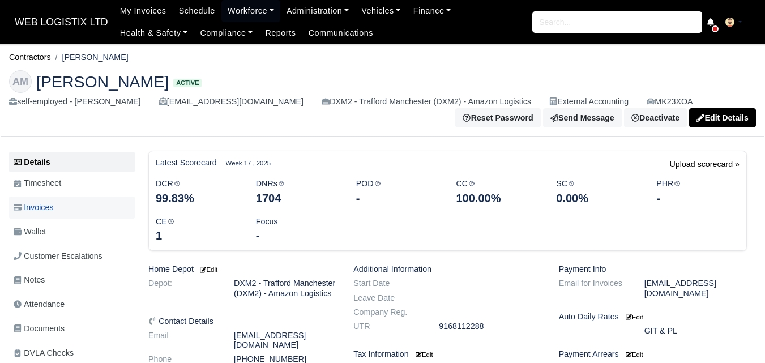
click at [66, 209] on link "Invoices" at bounding box center [72, 207] width 126 height 22
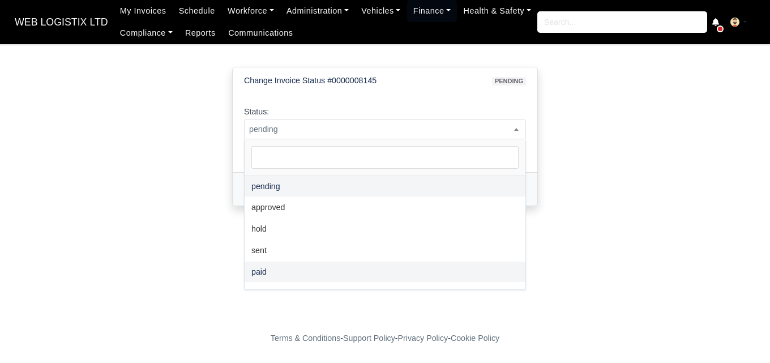
select select "paid"
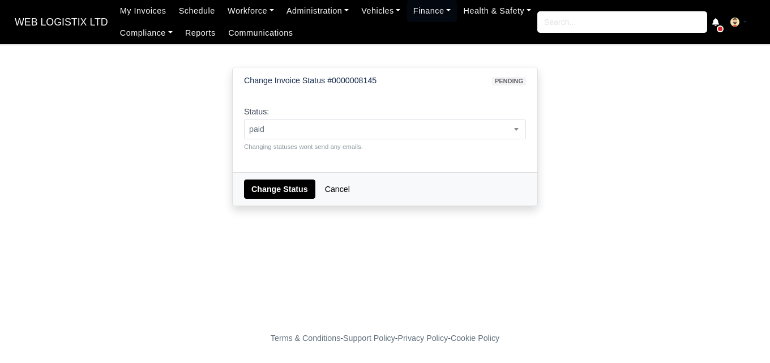
click at [280, 176] on div "Change Status Cancel" at bounding box center [385, 188] width 304 height 33
click at [285, 184] on button "Change Status" at bounding box center [279, 188] width 71 height 19
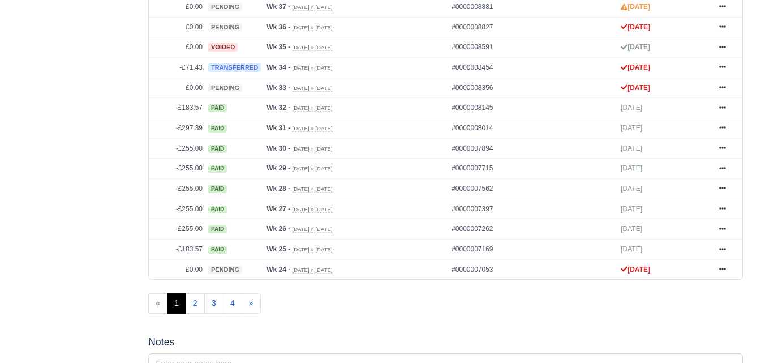
scroll to position [377, 0]
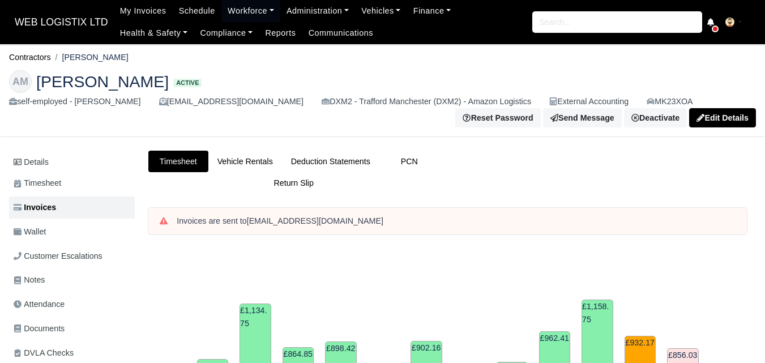
scroll to position [471, 0]
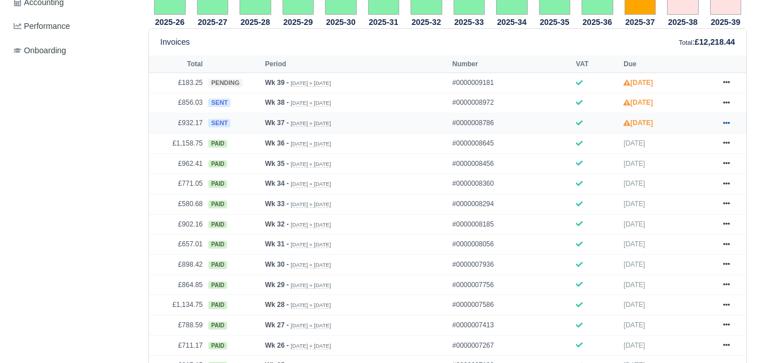
click at [729, 121] on link at bounding box center [726, 123] width 17 height 14
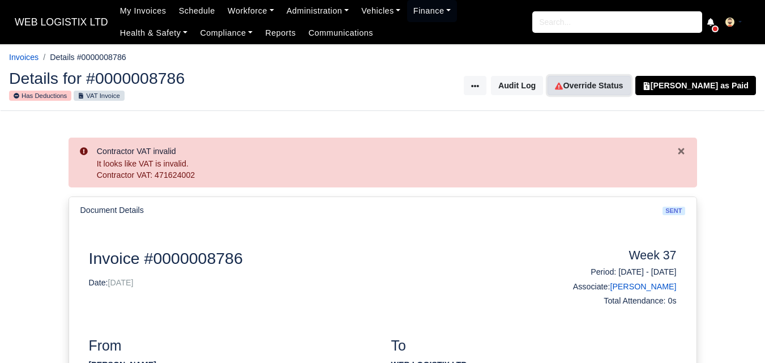
click at [612, 91] on link "Override Status" at bounding box center [588, 85] width 83 height 19
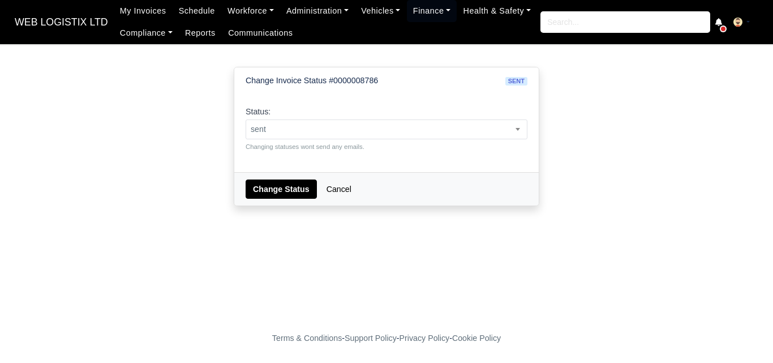
click at [324, 117] on div "Status: pending approved hold sent paid voided deducted disputed transferred se…" at bounding box center [387, 128] width 282 height 46
click at [323, 124] on span "sent" at bounding box center [386, 129] width 281 height 14
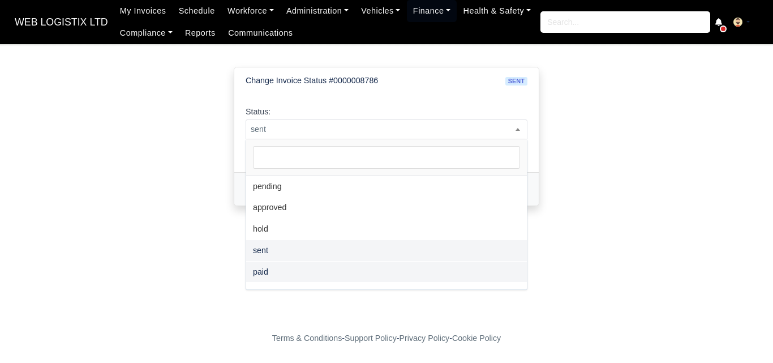
select select "paid"
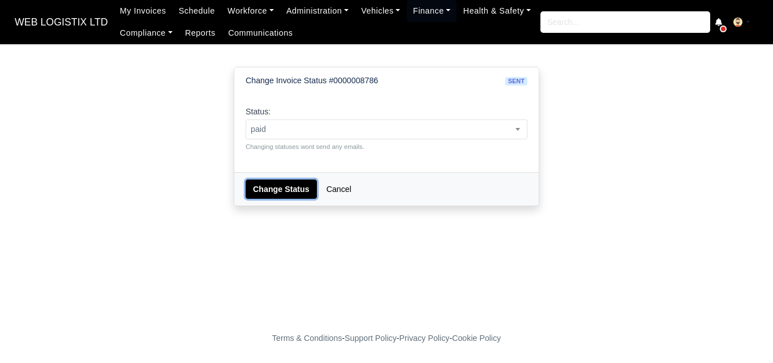
click at [274, 194] on button "Change Status" at bounding box center [281, 188] width 71 height 19
